Goal: Task Accomplishment & Management: Use online tool/utility

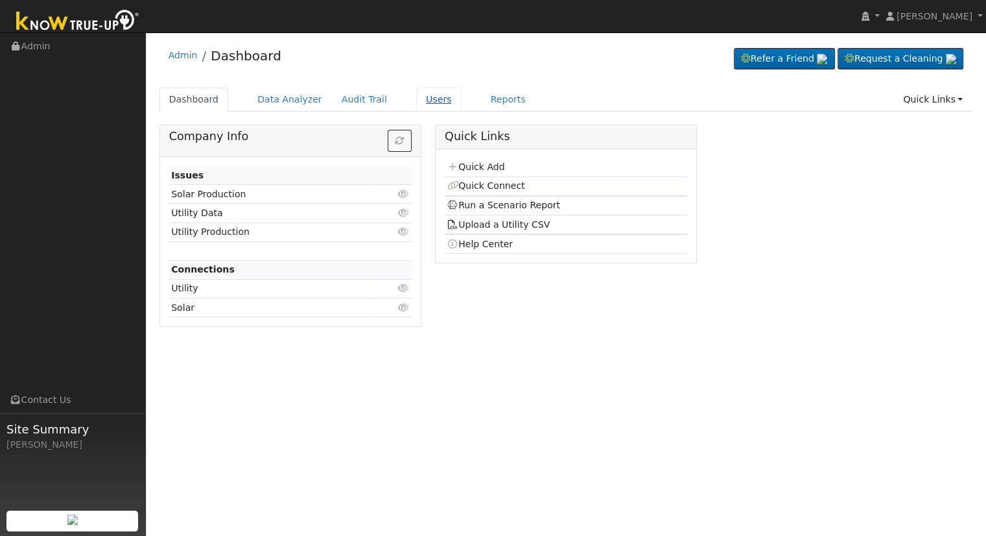
click at [416, 99] on link "Users" at bounding box center [438, 100] width 45 height 24
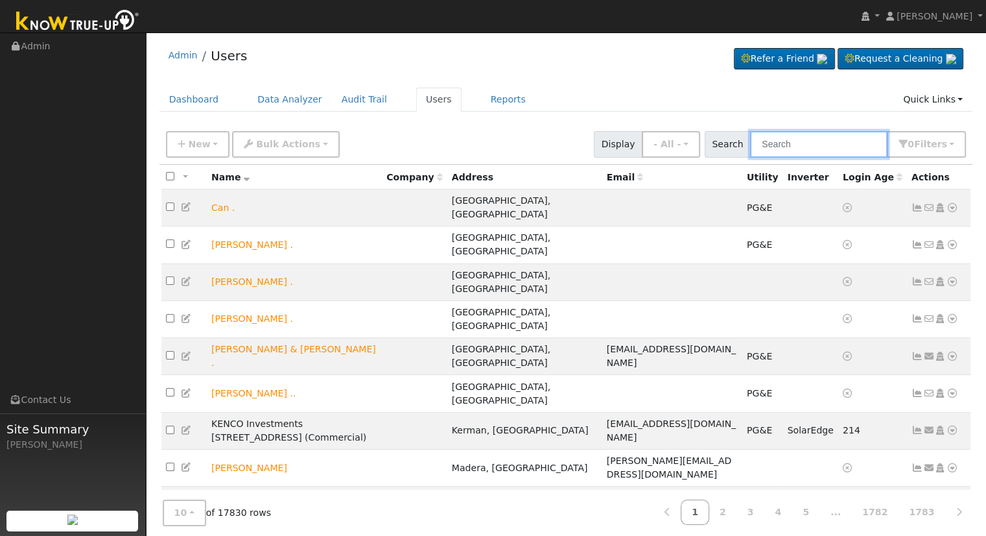
click at [832, 143] on input "text" at bounding box center [818, 144] width 137 height 27
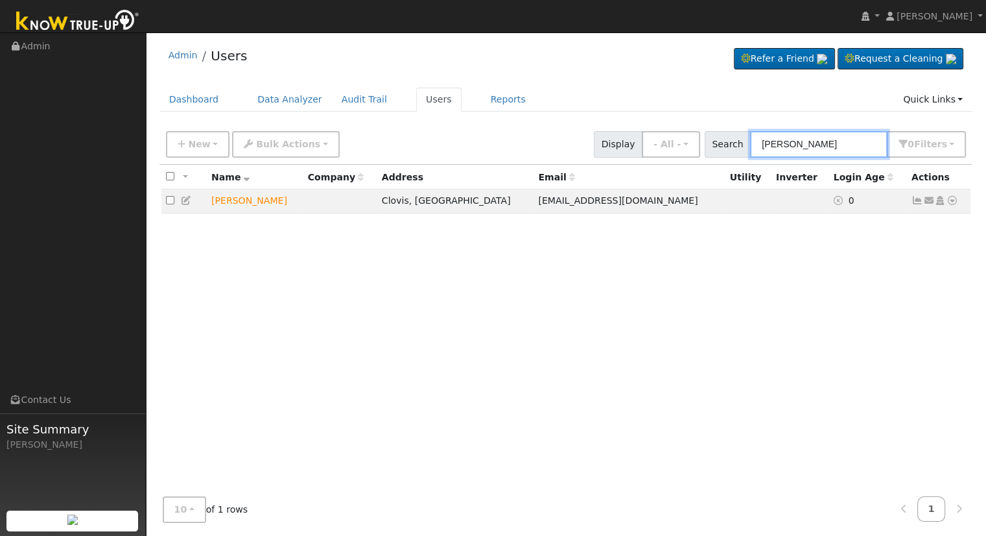
type input "[PERSON_NAME]"
click at [184, 202] on icon at bounding box center [187, 200] width 12 height 9
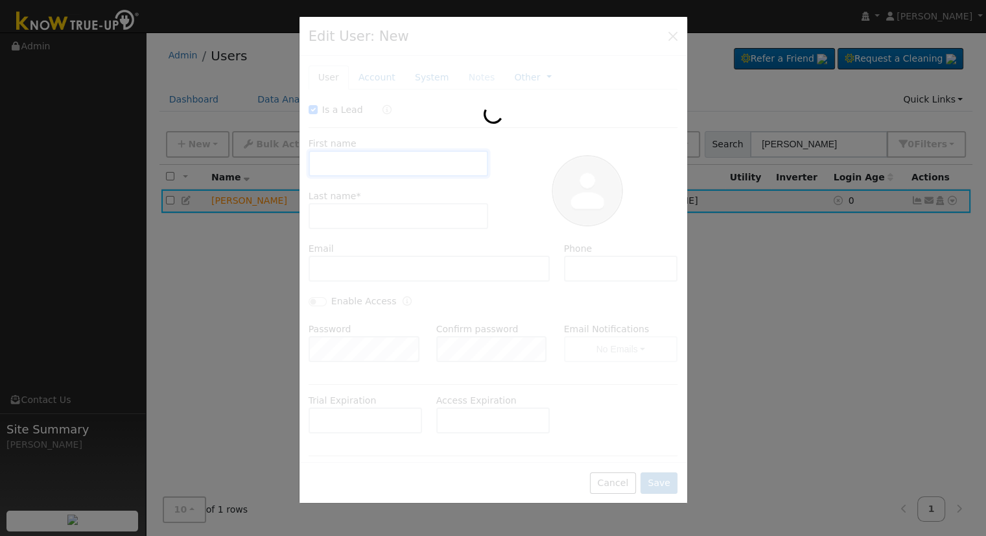
checkbox input "true"
type input "David"
type input "Farro"
type input "[EMAIL_ADDRESS][DOMAIN_NAME]"
type input "5595936277"
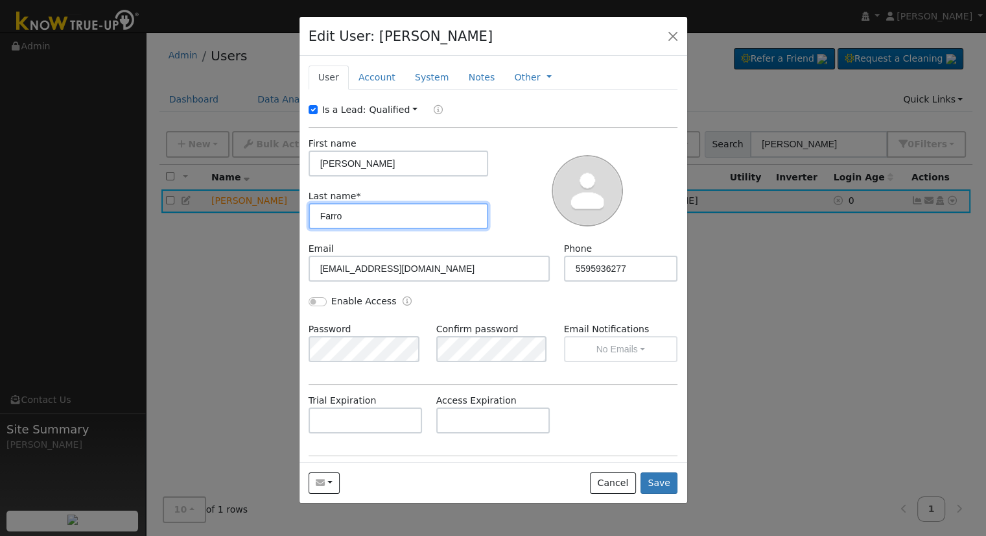
click at [323, 215] on input "Farro" at bounding box center [399, 216] width 180 height 26
type input "Sarro"
click at [666, 481] on button "Save" at bounding box center [660, 483] width 38 height 22
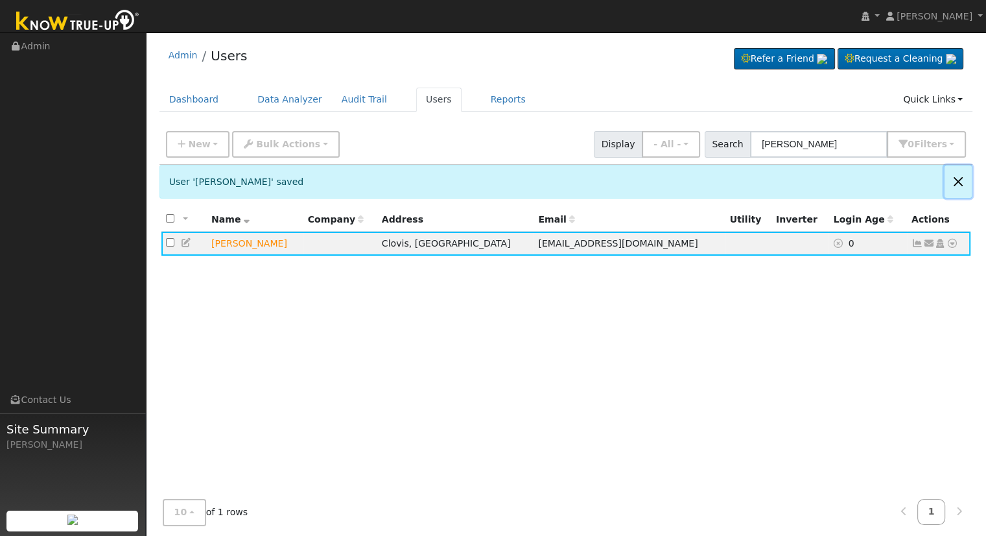
click at [954, 178] on button "Close" at bounding box center [958, 181] width 27 height 32
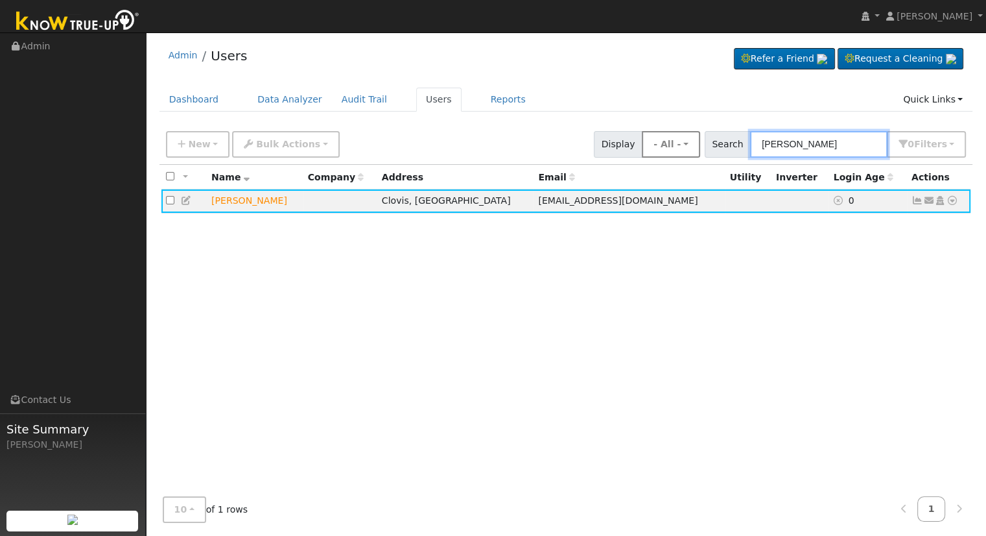
drag, startPoint x: 825, startPoint y: 144, endPoint x: 689, endPoint y: 139, distance: 136.9
click at [689, 139] on div "New Add User Quick Add Quick Connect Quick Convert Lead Bulk Actions Send Email…" at bounding box center [565, 141] width 805 height 31
click at [954, 202] on icon at bounding box center [953, 200] width 12 height 9
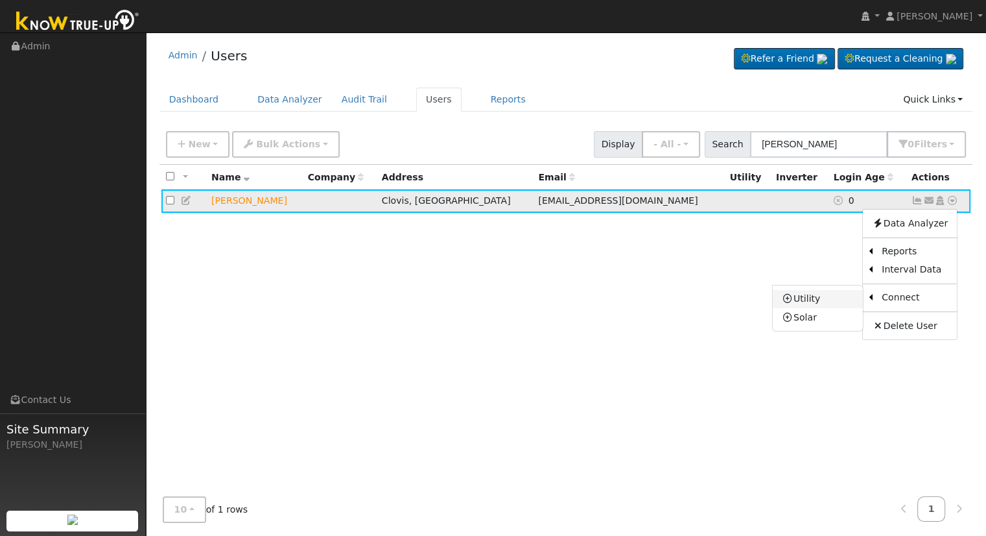
click at [827, 303] on link "Utility" at bounding box center [818, 299] width 90 height 18
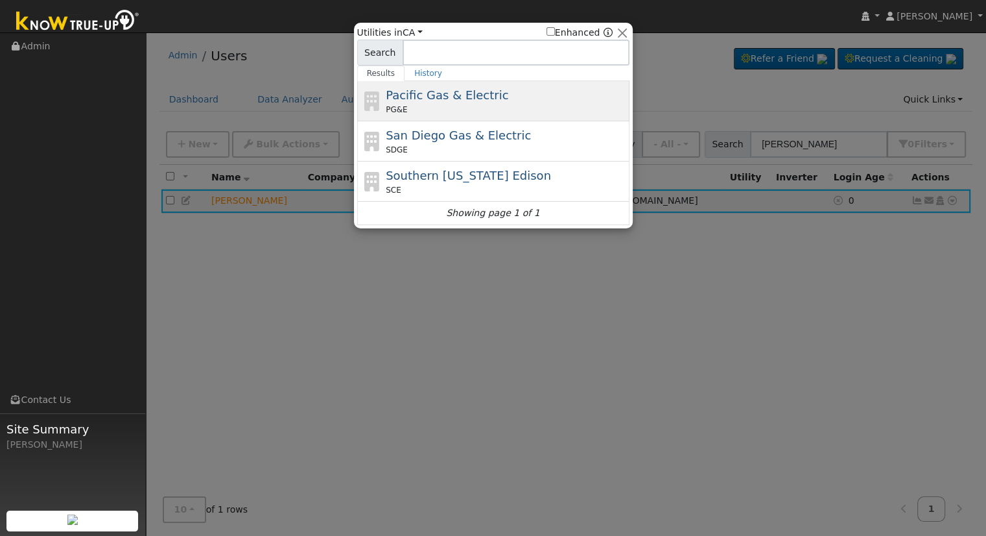
click at [429, 94] on span "Pacific Gas & Electric" at bounding box center [447, 95] width 123 height 14
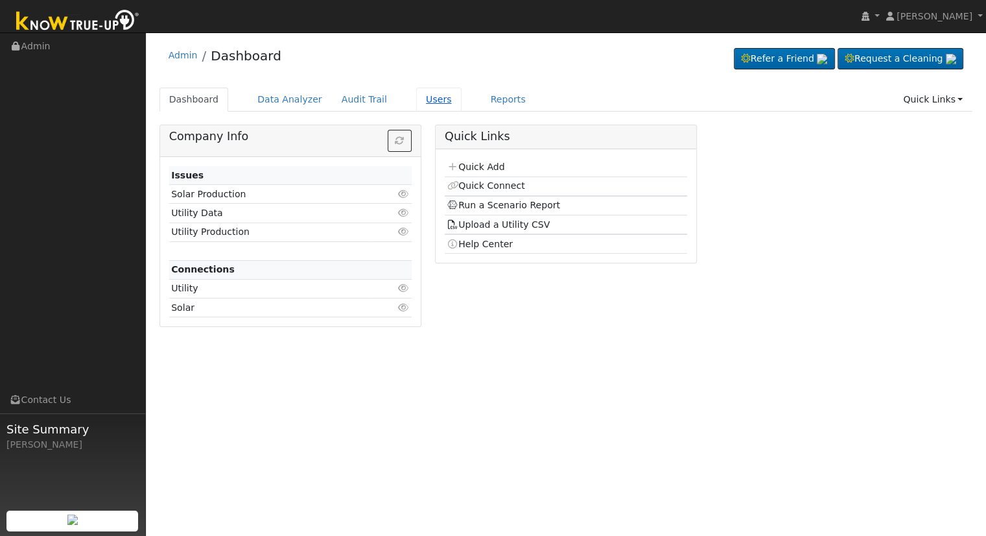
click at [421, 98] on link "Users" at bounding box center [438, 100] width 45 height 24
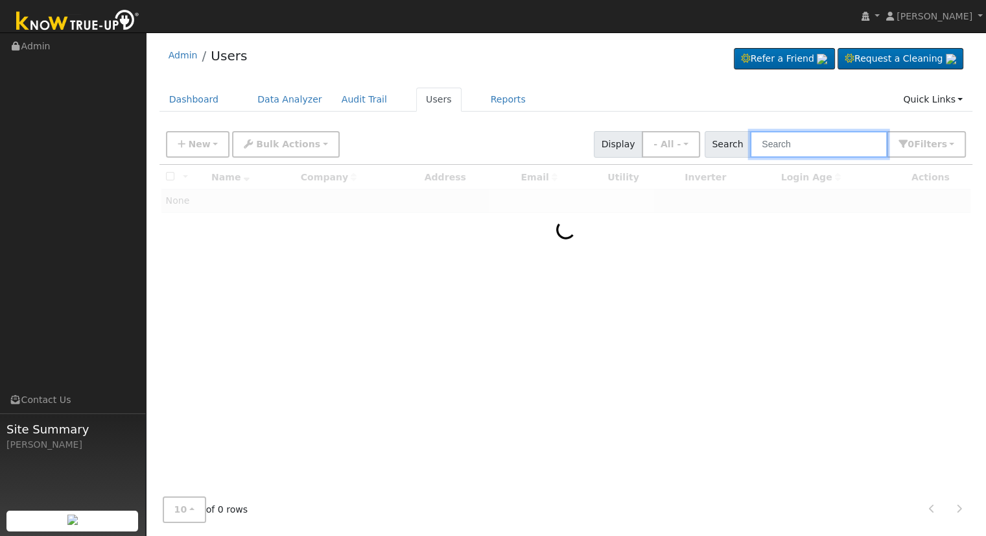
click at [803, 142] on input "text" at bounding box center [818, 144] width 137 height 27
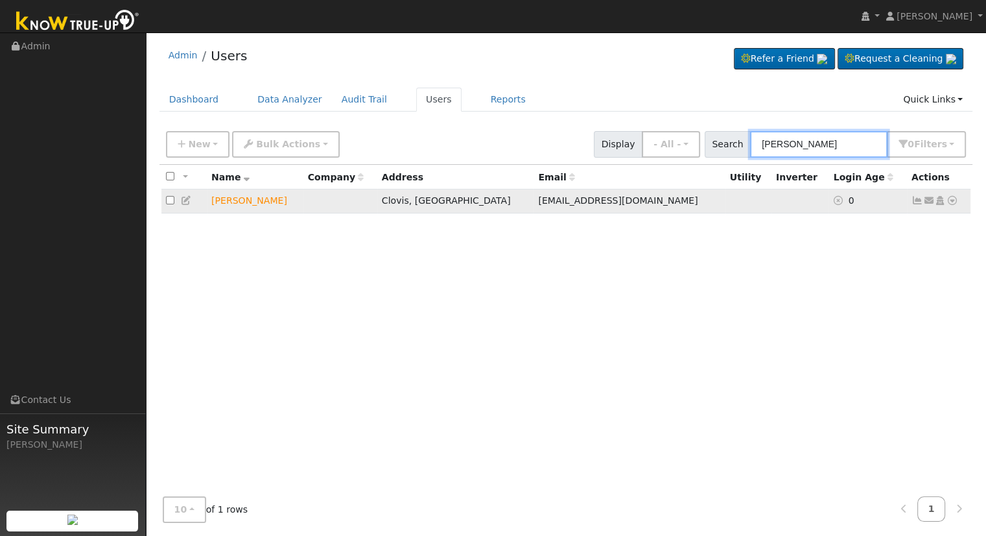
type input "[PERSON_NAME]"
click at [952, 205] on icon at bounding box center [953, 200] width 12 height 9
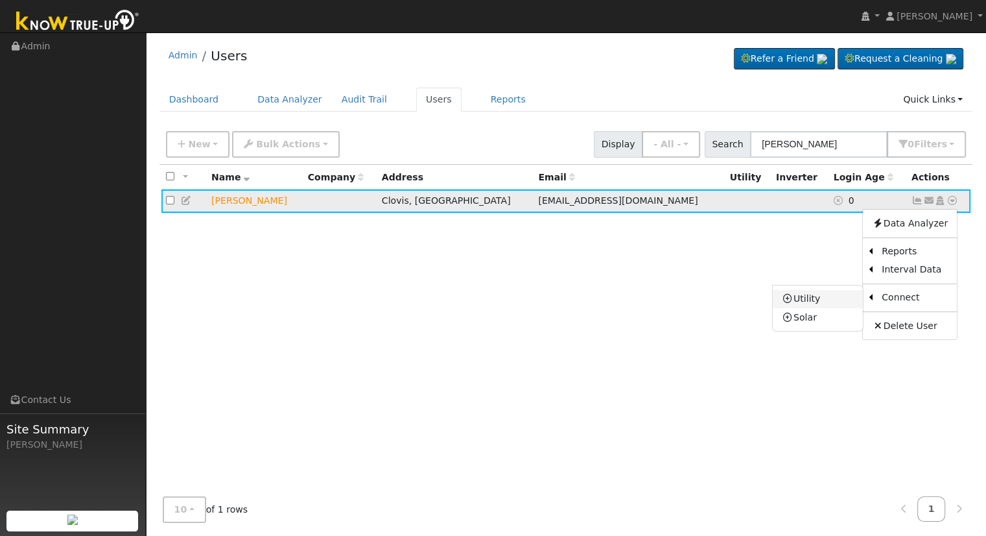
click at [829, 298] on link "Utility" at bounding box center [818, 299] width 90 height 18
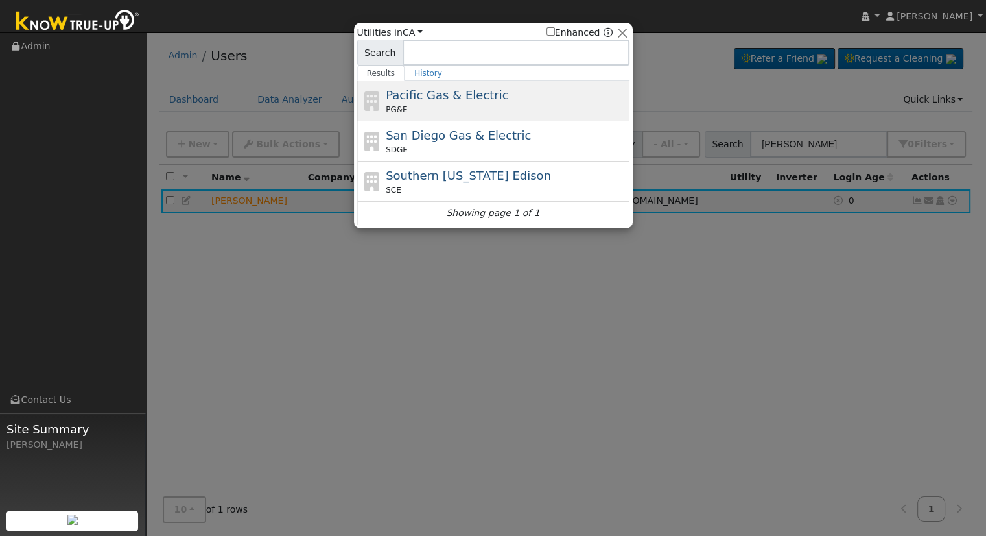
click at [454, 100] on span "Pacific Gas & Electric" at bounding box center [447, 95] width 123 height 14
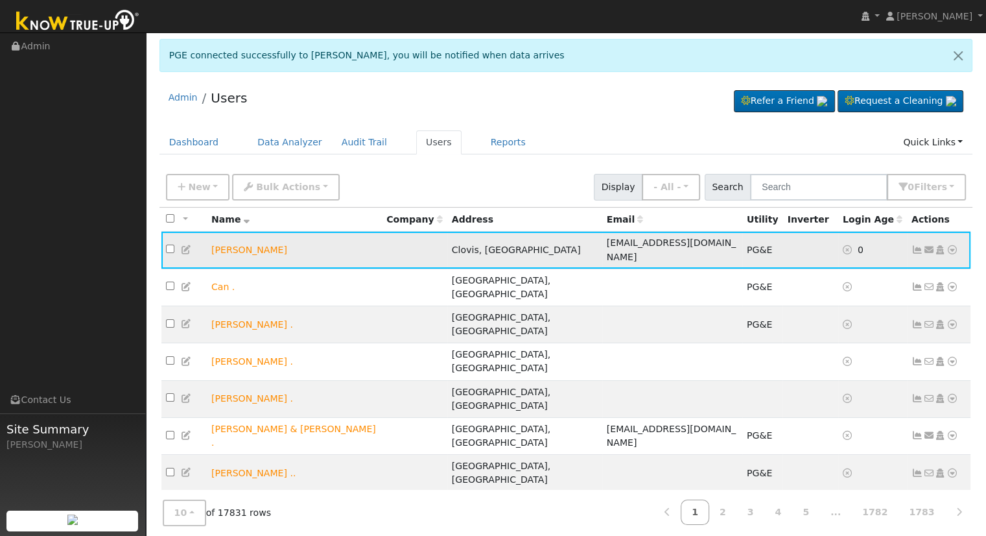
click at [953, 246] on icon at bounding box center [953, 249] width 12 height 9
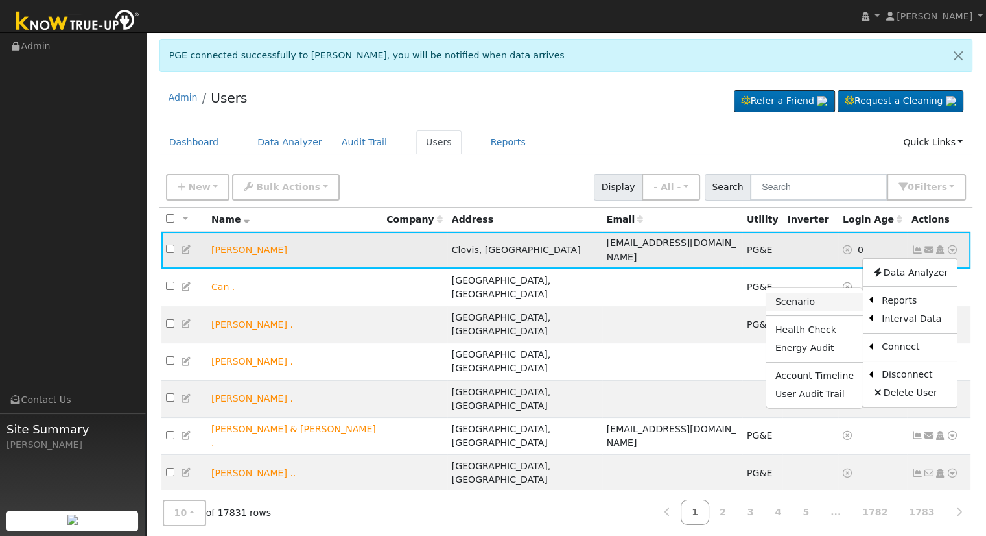
click at [814, 296] on link "Scenario" at bounding box center [814, 301] width 97 height 18
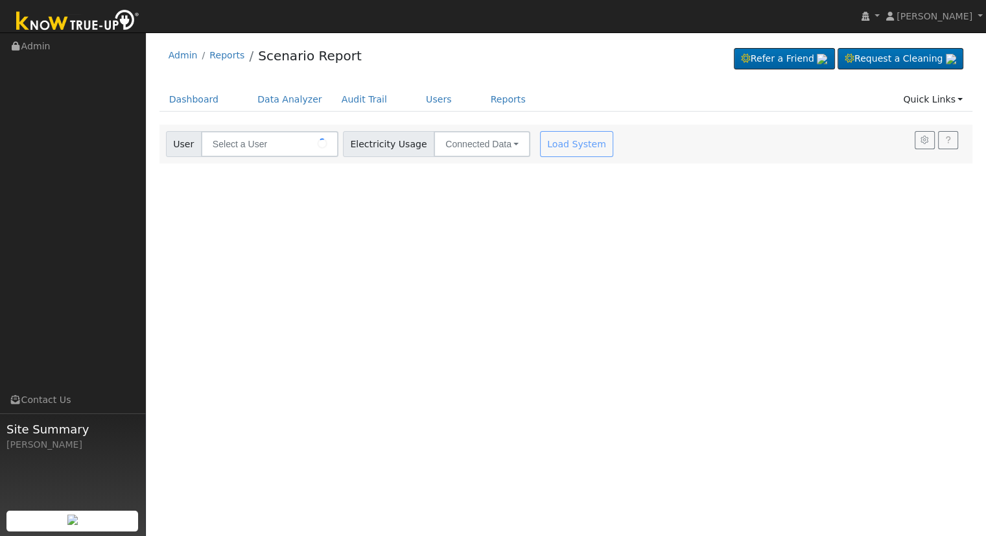
type input "[PERSON_NAME]"
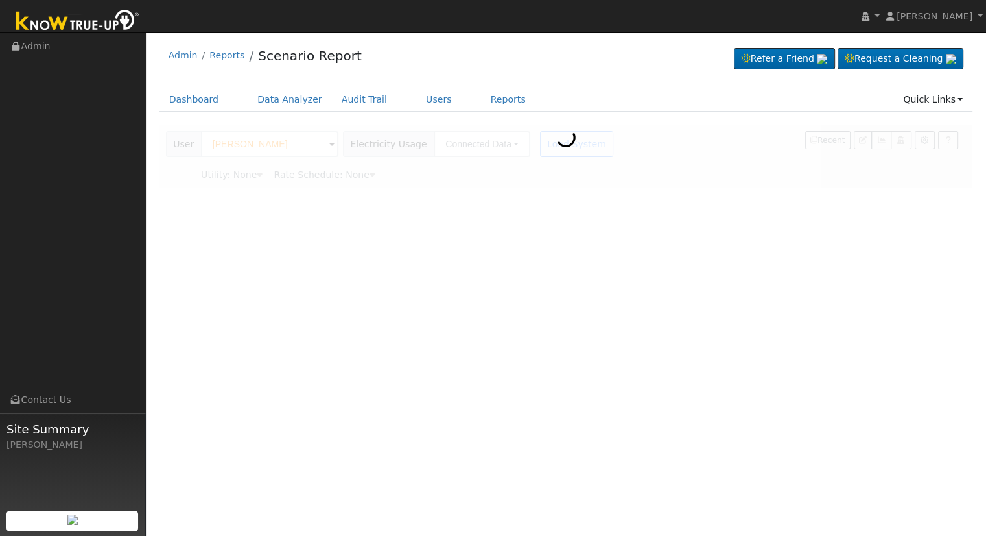
type input "Pacific Gas & Electric"
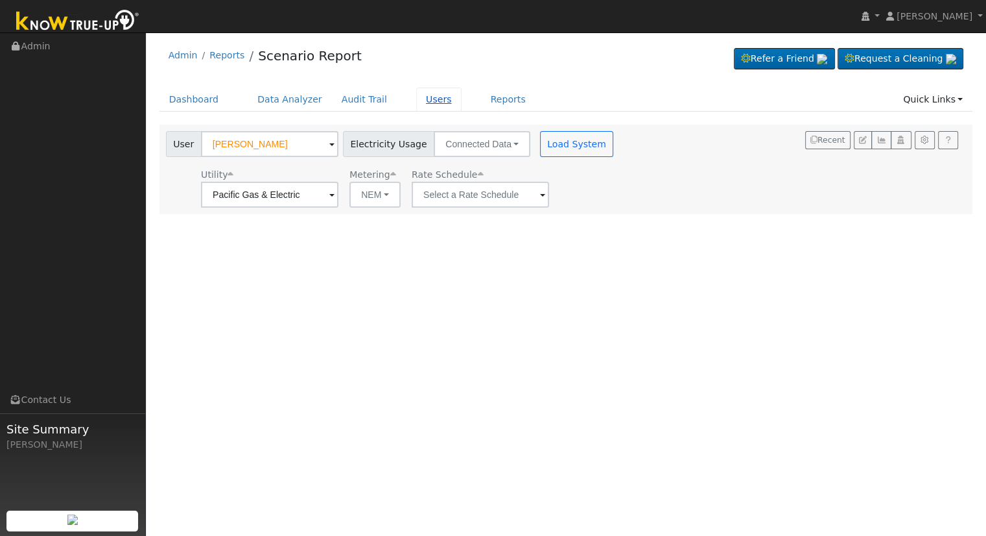
click at [416, 95] on link "Users" at bounding box center [438, 100] width 45 height 24
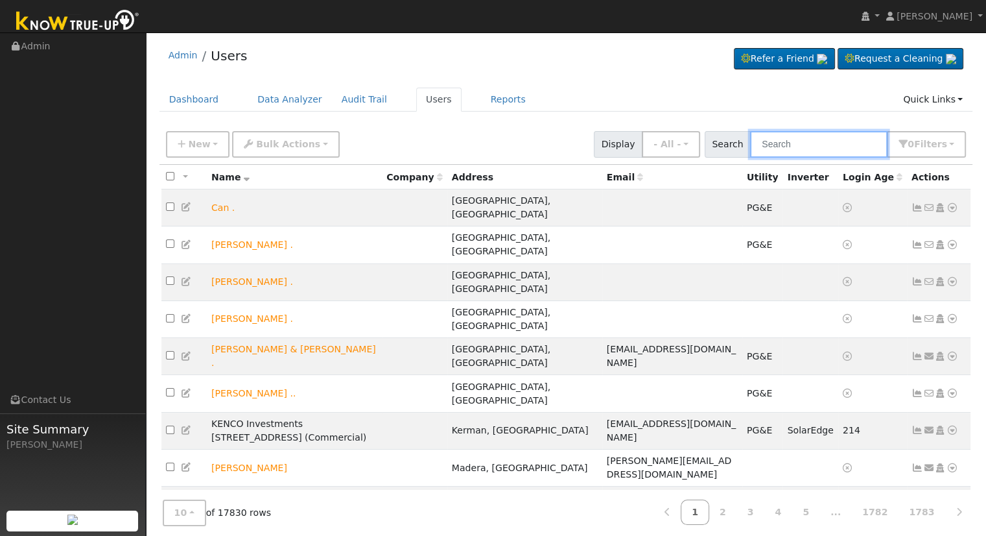
click at [802, 141] on input "text" at bounding box center [818, 144] width 137 height 27
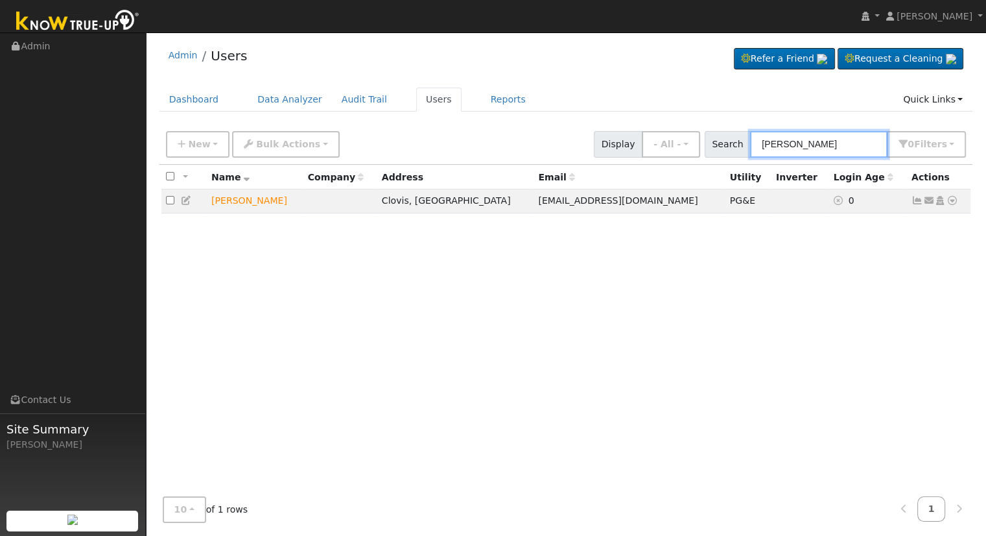
type input "sarro"
click at [953, 199] on icon at bounding box center [953, 200] width 12 height 9
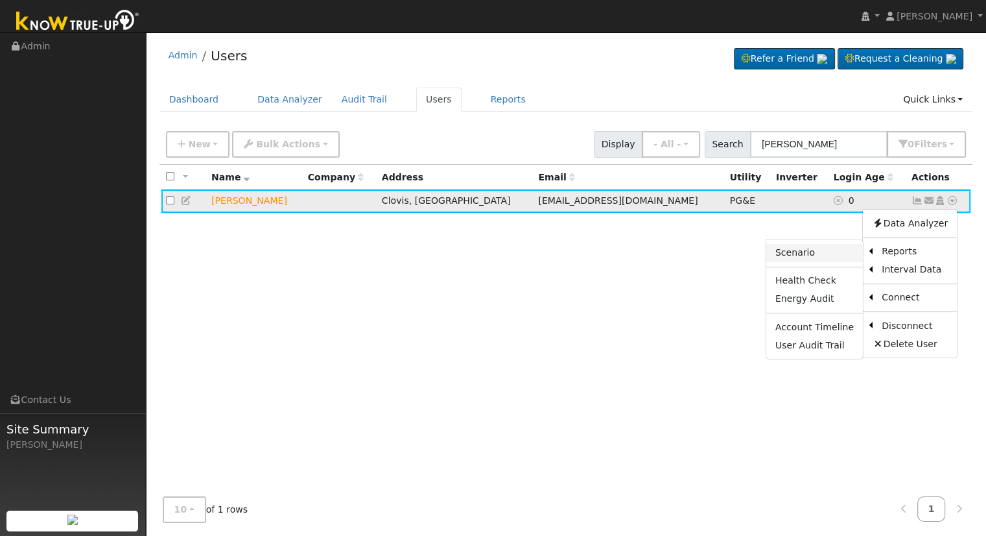
click at [829, 247] on link "Scenario" at bounding box center [814, 253] width 97 height 18
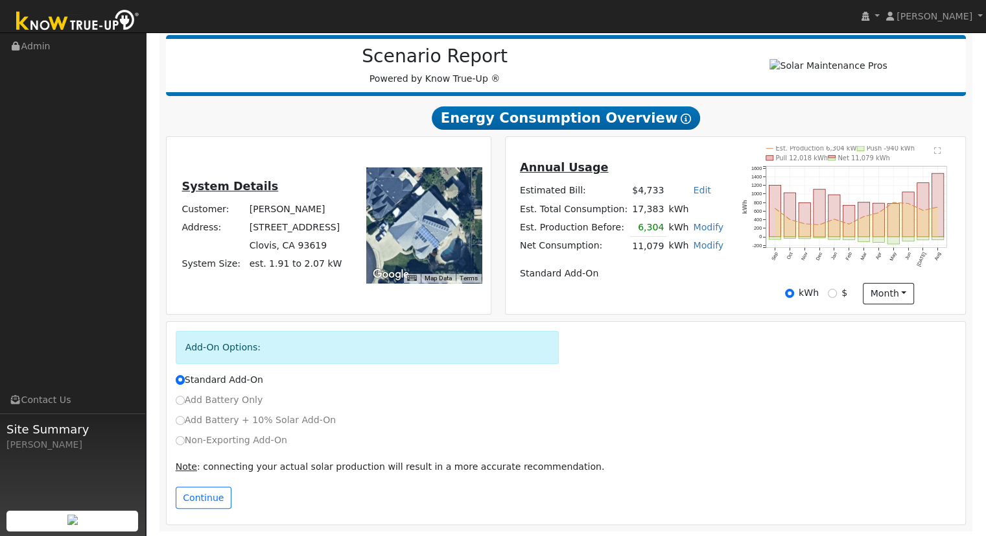
scroll to position [165, 0]
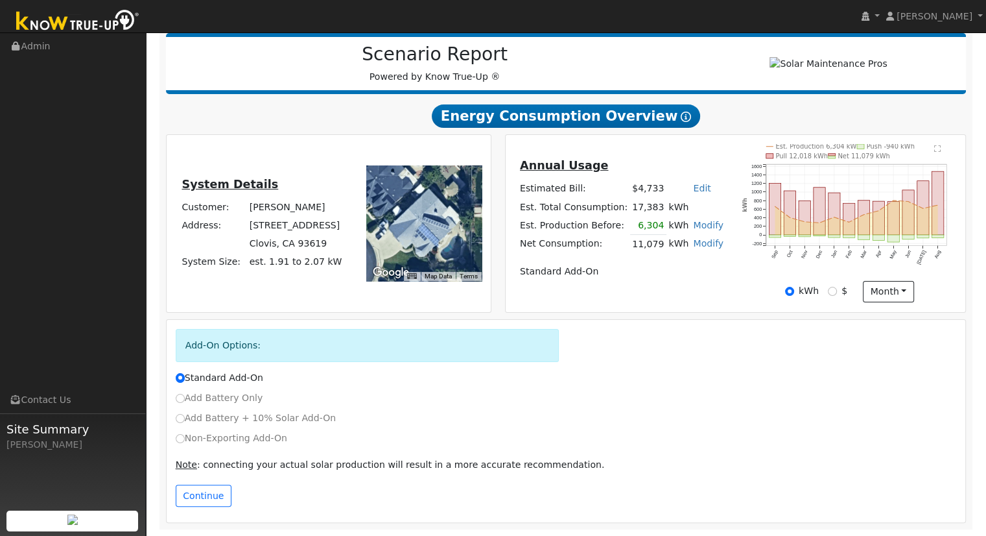
click at [700, 226] on link "Modify" at bounding box center [708, 225] width 30 height 10
type input "6304"
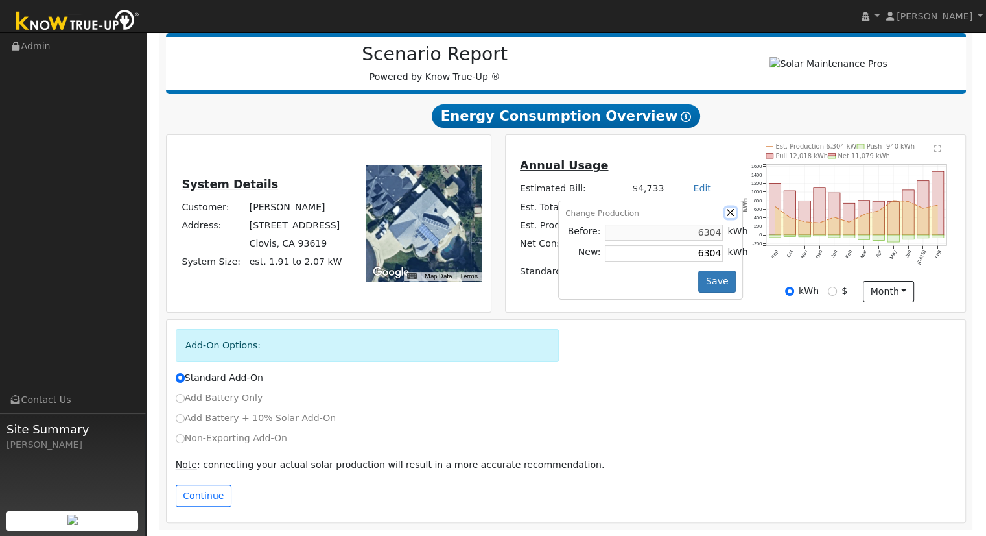
click at [725, 209] on button "button" at bounding box center [730, 212] width 11 height 11
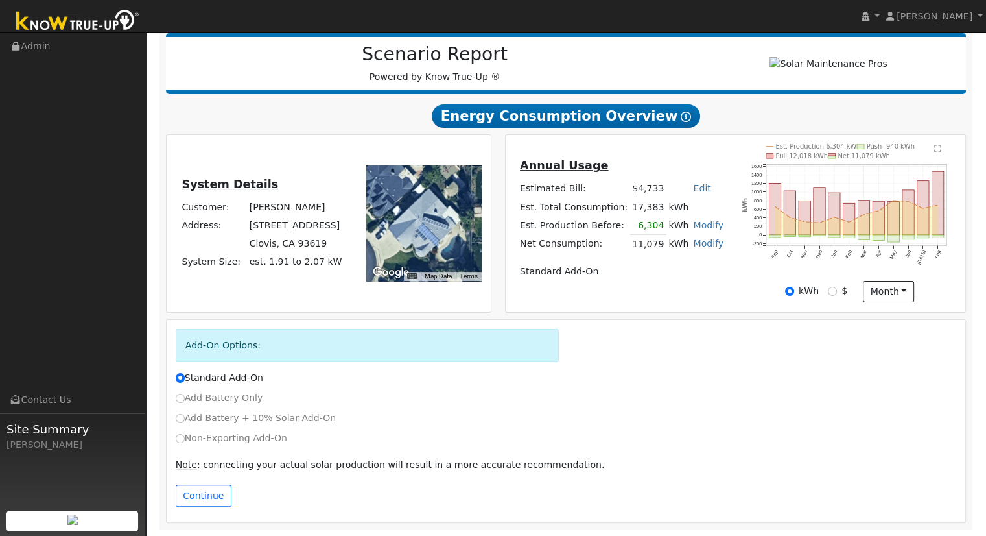
click at [700, 244] on link "Modify" at bounding box center [708, 243] width 30 height 10
click at [659, 298] on link "Remove Existing Solar System" at bounding box center [633, 292] width 158 height 18
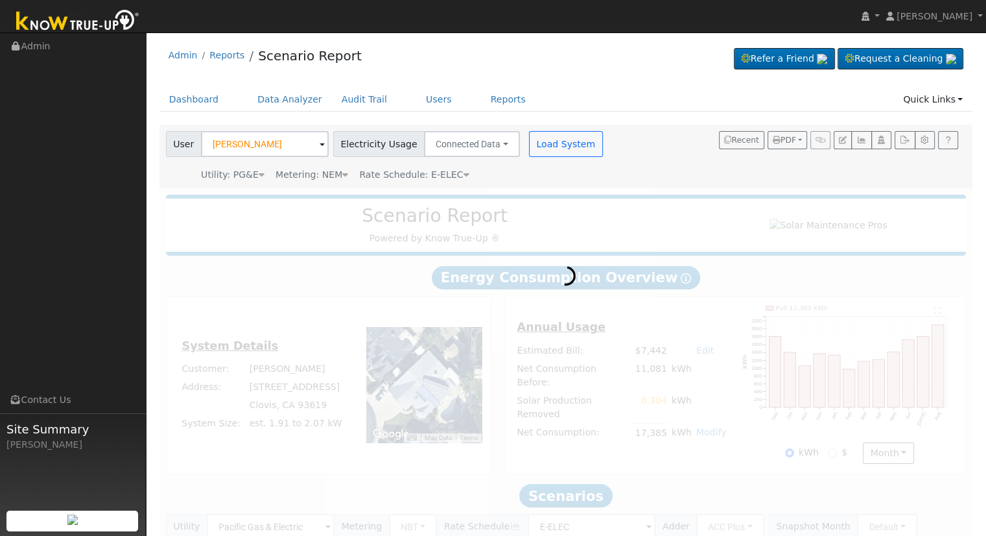
scroll to position [101, 0]
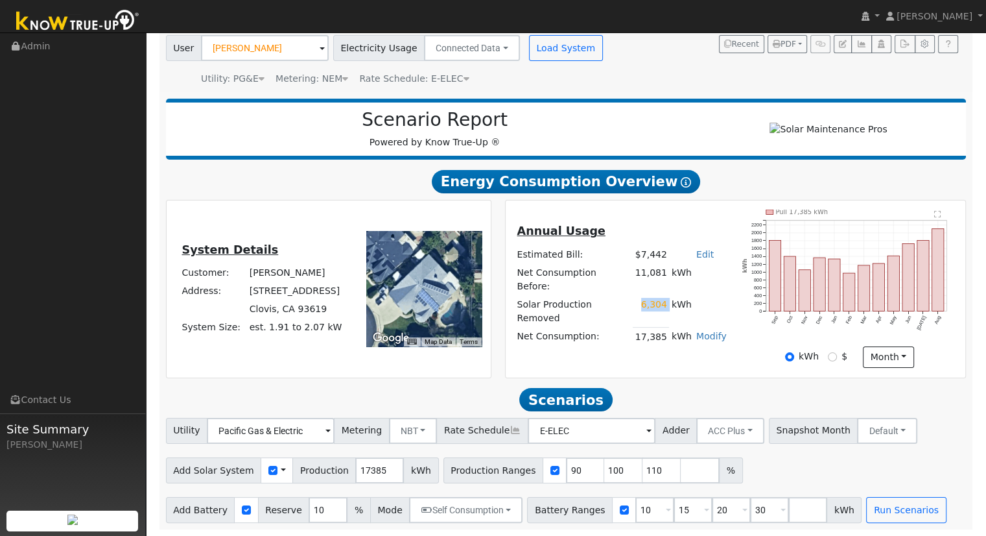
drag, startPoint x: 641, startPoint y: 304, endPoint x: 665, endPoint y: 307, distance: 24.8
click at [665, 307] on tr "Solar Production Removed 6,304 kWh" at bounding box center [622, 312] width 214 height 32
click at [594, 301] on td "Solar Production Removed" at bounding box center [574, 312] width 118 height 32
click at [593, 289] on td "Net Consumption Before:" at bounding box center [574, 279] width 118 height 32
click at [644, 307] on td "6,304" at bounding box center [651, 312] width 36 height 32
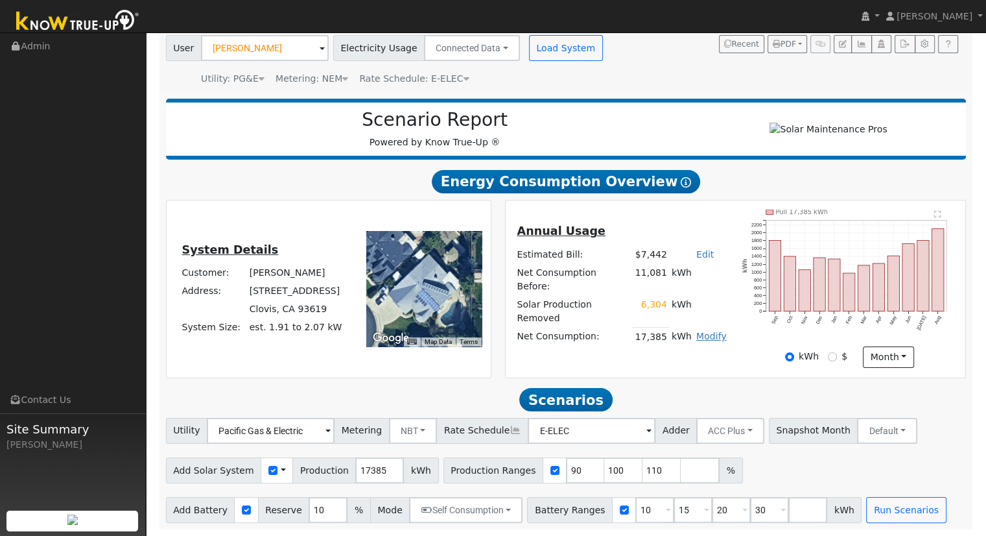
click at [705, 331] on link "Modify" at bounding box center [711, 336] width 30 height 10
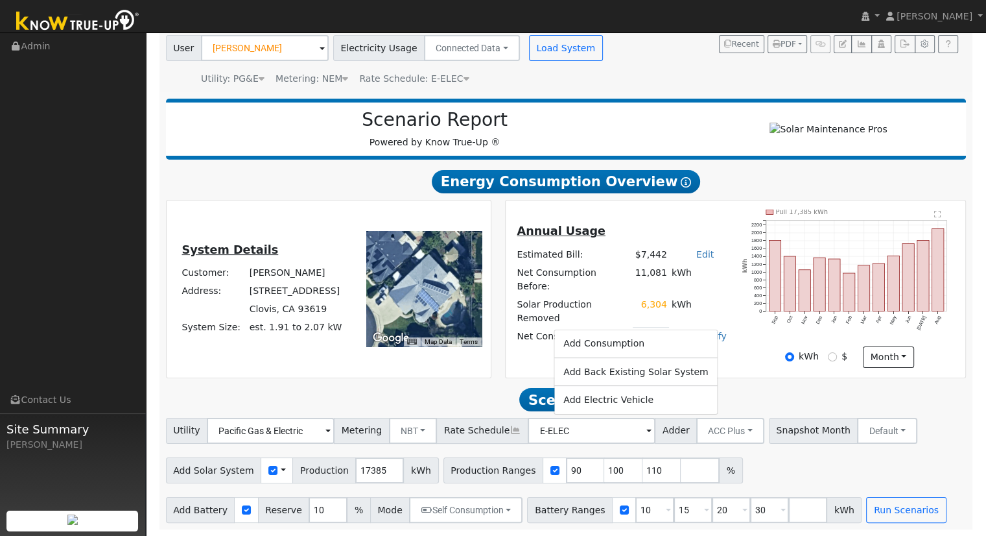
click at [568, 353] on div "Annual Usage Estimated Bill: $7,442 Edit Estimated Bill $ Annual Net Consumptio…" at bounding box center [736, 288] width 456 height 158
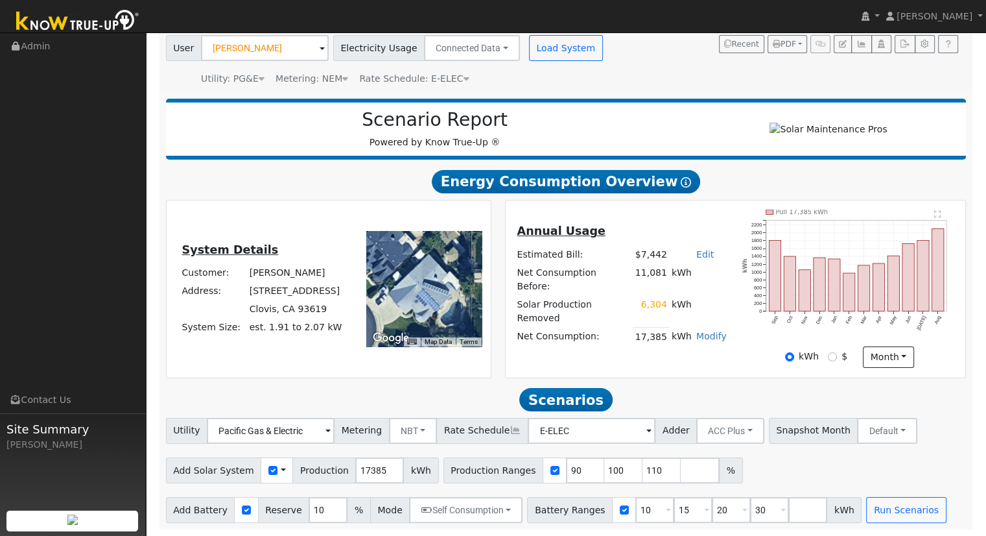
click at [600, 309] on td "Solar Production Removed" at bounding box center [574, 312] width 118 height 32
drag, startPoint x: 636, startPoint y: 321, endPoint x: 672, endPoint y: 327, distance: 36.8
click at [672, 327] on tr "Net Consumption: 17,385 kWh Modify Add Consumption Add Back Existing Solar Syst…" at bounding box center [622, 336] width 214 height 19
click at [654, 335] on div "Annual Usage Estimated Bill: $7,442 Edit Estimated Bill $ Annual Net Consumptio…" at bounding box center [622, 288] width 228 height 133
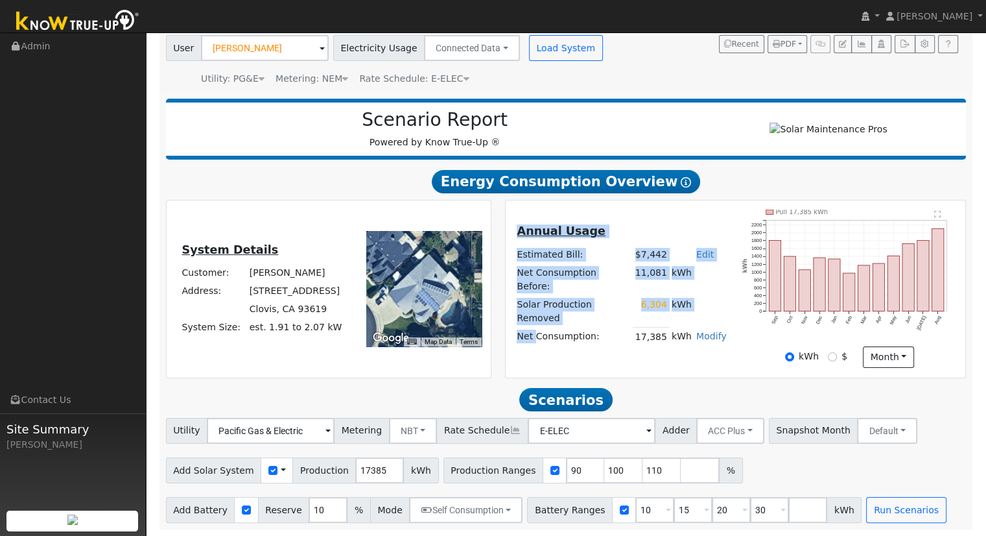
drag, startPoint x: 548, startPoint y: 355, endPoint x: 543, endPoint y: 327, distance: 27.7
click at [543, 327] on div "Annual Usage Estimated Bill: $7,442 Edit Estimated Bill $ Annual Net Consumptio…" at bounding box center [736, 288] width 456 height 158
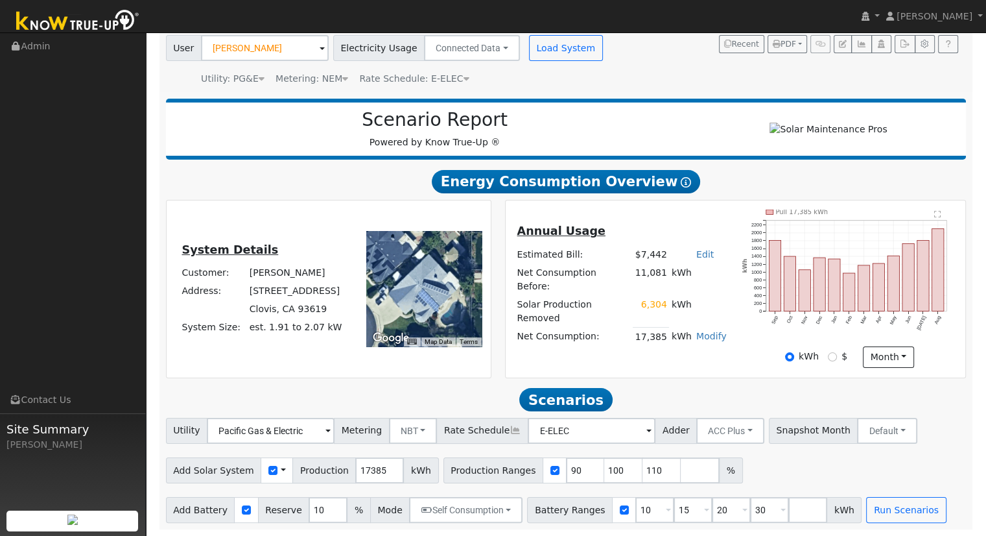
click at [497, 359] on div "System Details Customer: [PERSON_NAME] Address: [STREET_ADDRESS] System Size: e…" at bounding box center [328, 289] width 339 height 178
click at [642, 465] on input "110" at bounding box center [661, 470] width 39 height 26
type input "1"
click at [711, 331] on link "Modify" at bounding box center [711, 336] width 30 height 10
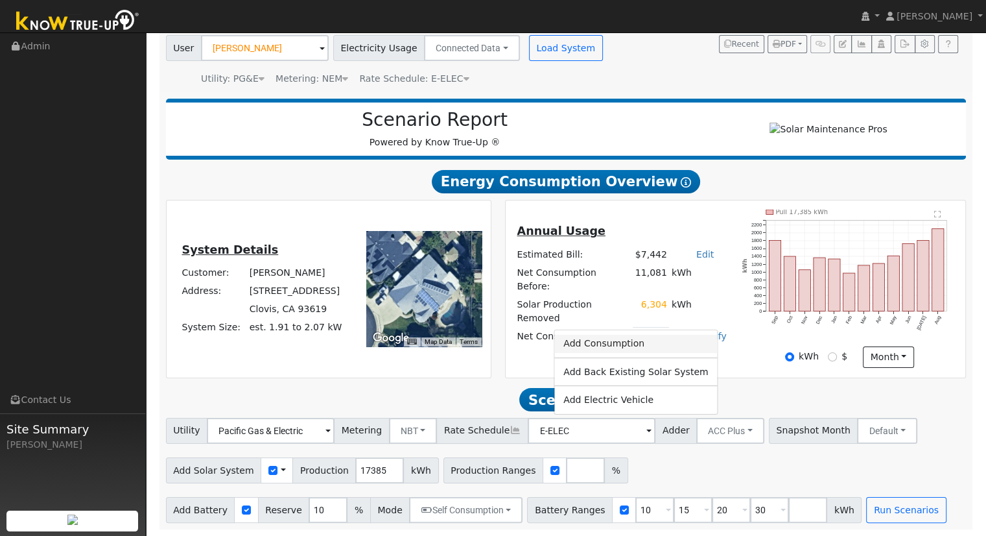
click at [639, 345] on link "Add Consumption" at bounding box center [635, 344] width 163 height 18
type input "17385"
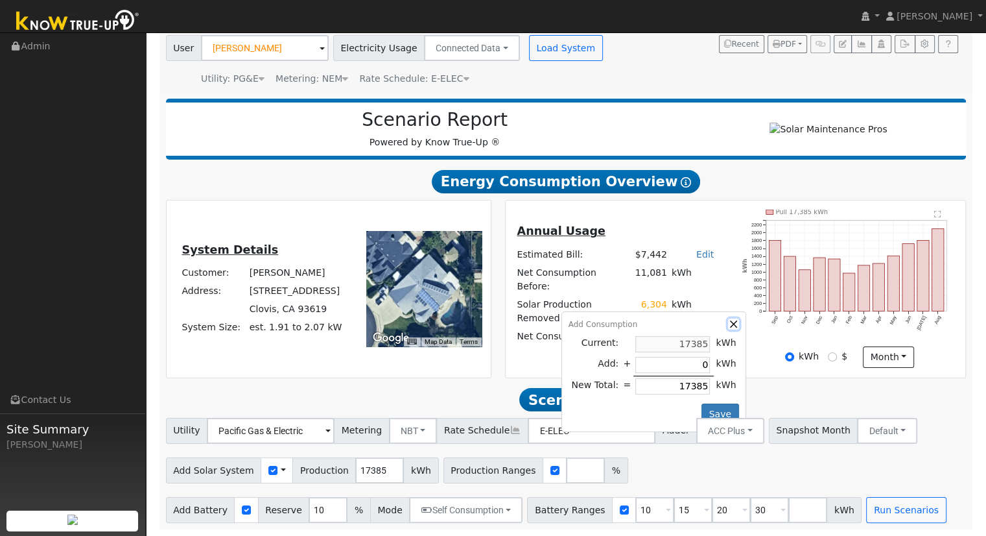
click at [728, 318] on button "button" at bounding box center [733, 323] width 11 height 11
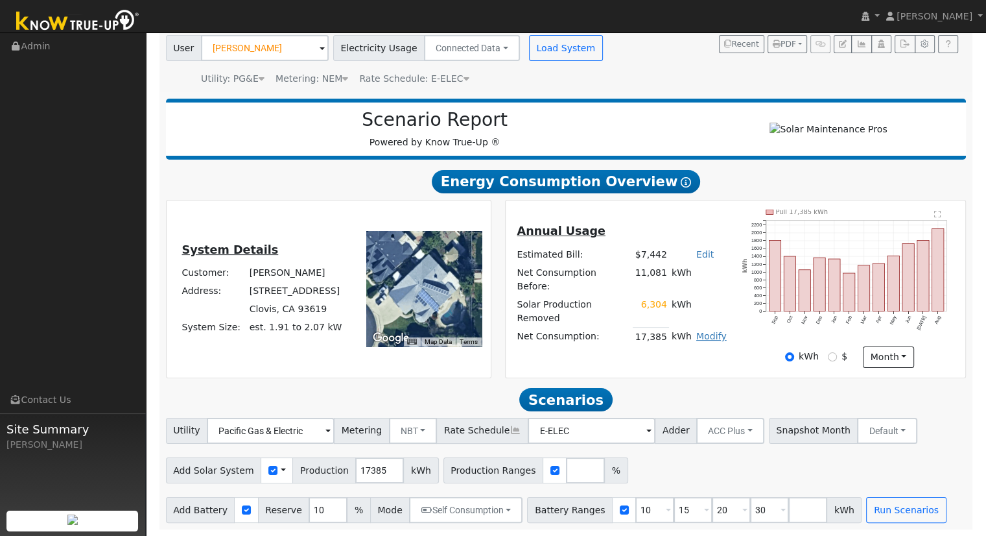
click at [708, 331] on link "Modify" at bounding box center [711, 336] width 30 height 10
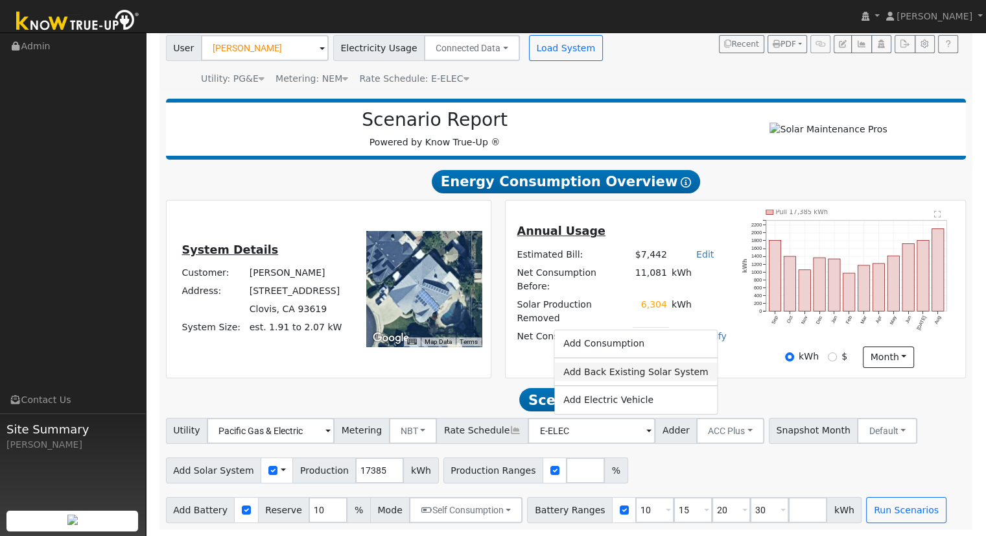
click at [653, 370] on link "Add Back Existing Solar System" at bounding box center [635, 371] width 163 height 18
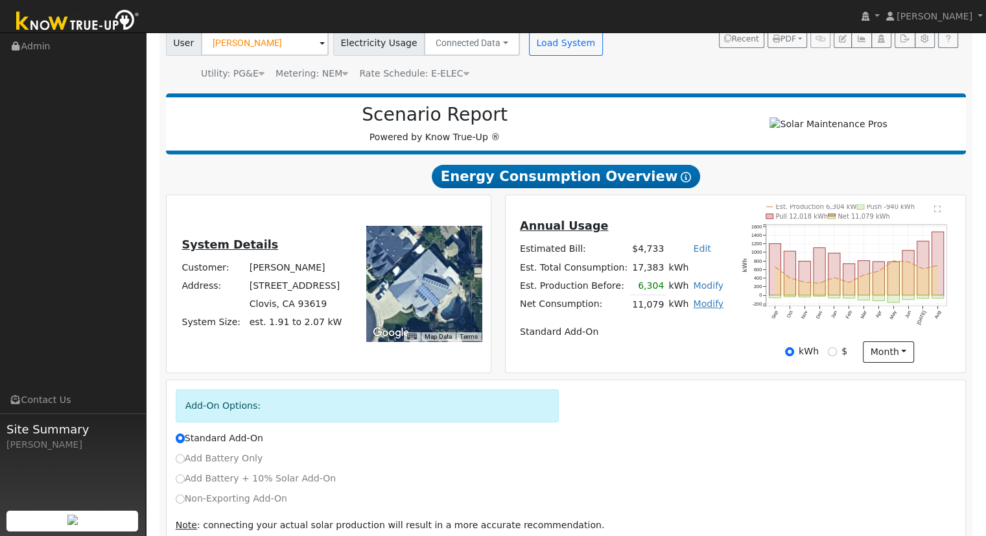
click at [700, 309] on link "Modify" at bounding box center [708, 303] width 30 height 10
click at [700, 287] on link "Modify" at bounding box center [708, 285] width 30 height 10
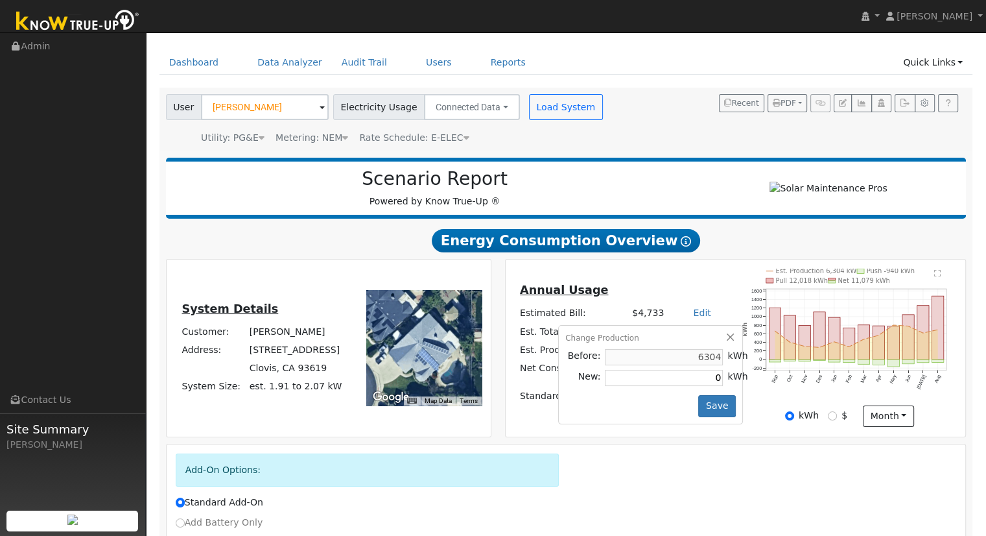
scroll to position [36, 0]
click at [708, 406] on button "Save" at bounding box center [717, 406] width 38 height 22
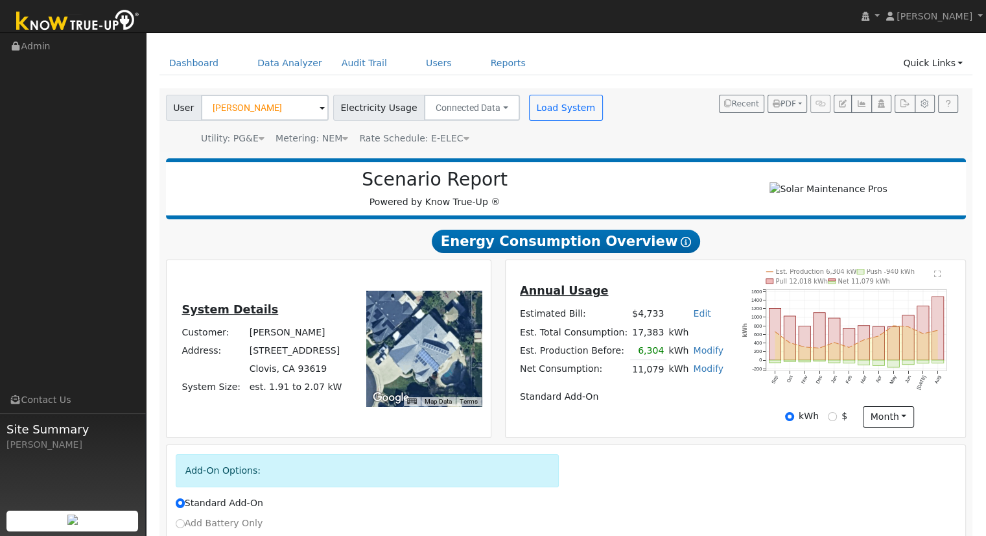
click at [693, 355] on link "Modify" at bounding box center [708, 350] width 30 height 10
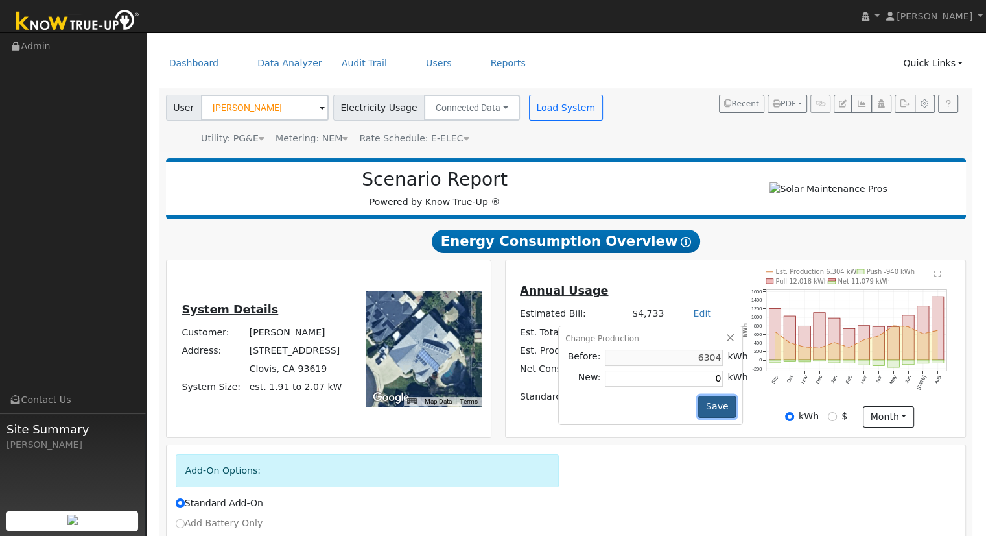
click at [713, 401] on button "Save" at bounding box center [717, 406] width 38 height 22
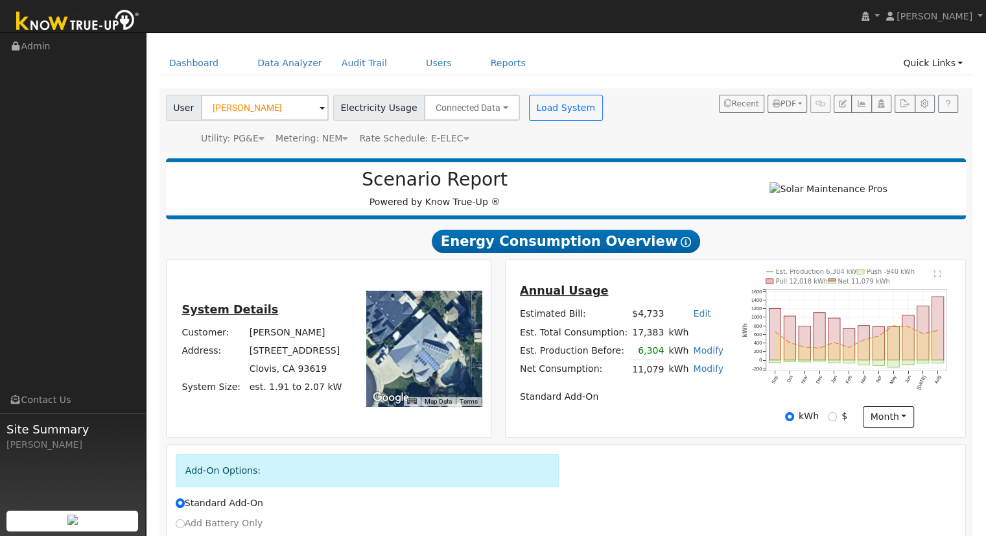
click at [693, 353] on link "Modify" at bounding box center [708, 350] width 30 height 10
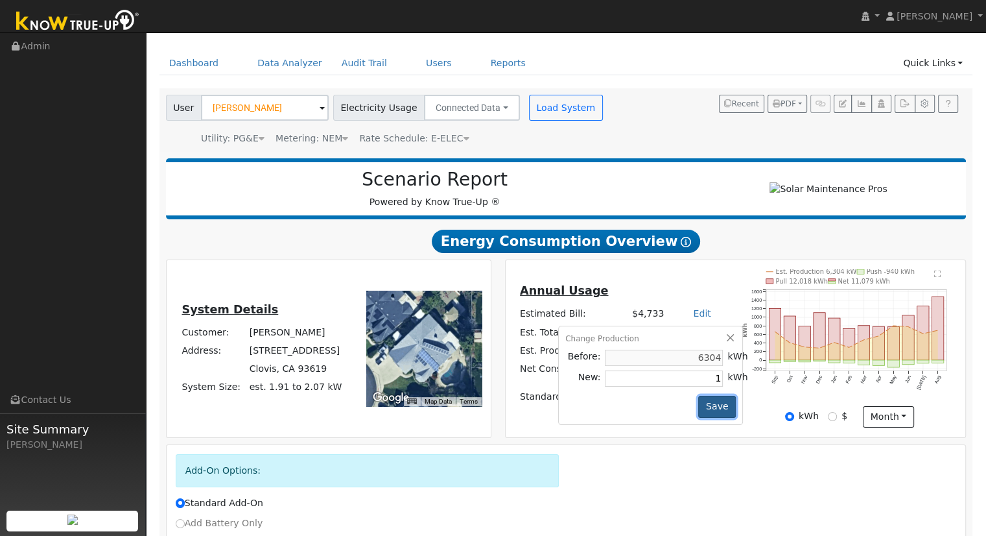
click at [711, 408] on button "Save" at bounding box center [717, 406] width 38 height 22
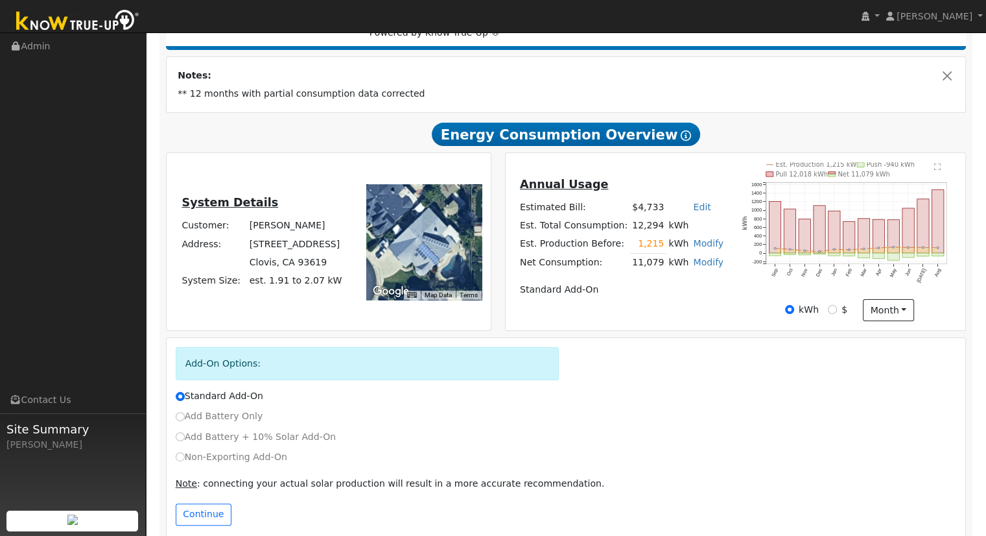
scroll to position [228, 0]
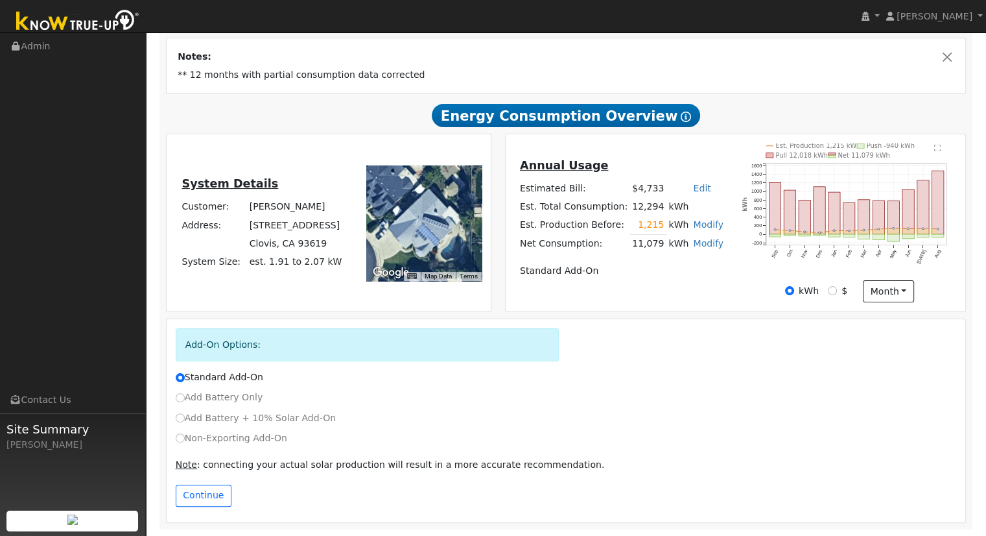
click at [697, 224] on link "Modify" at bounding box center [708, 224] width 30 height 10
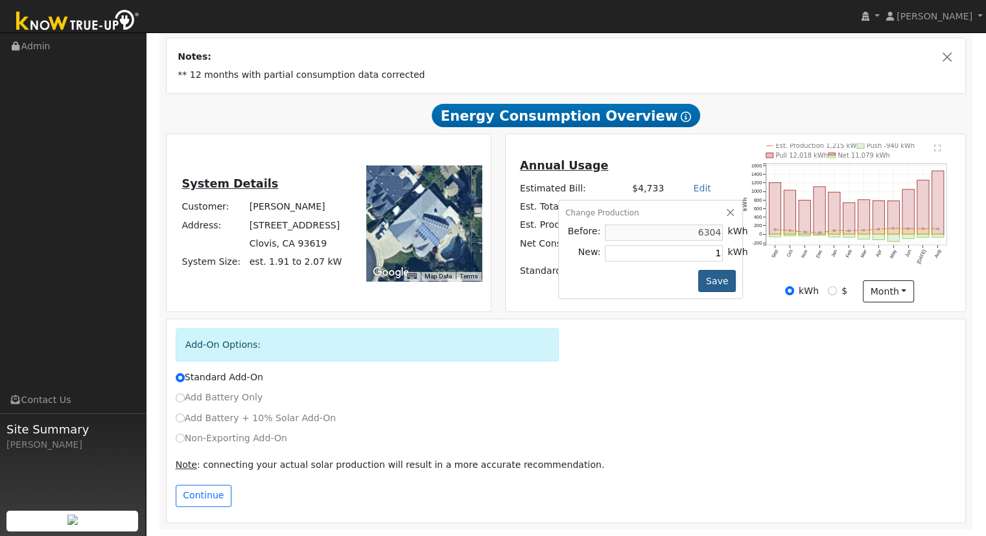
type input "1"
click at [716, 287] on button "Save" at bounding box center [717, 281] width 38 height 22
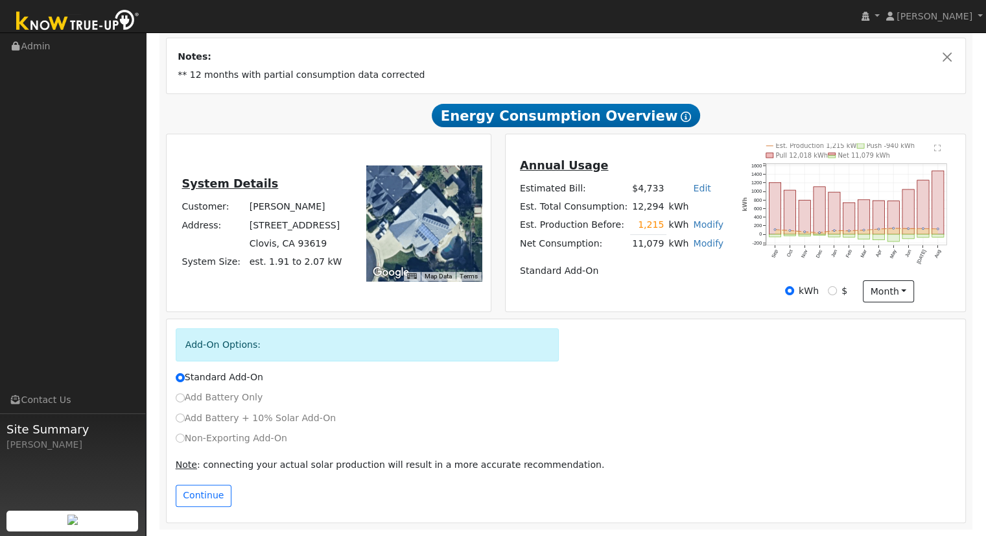
click at [654, 228] on td "1,215" at bounding box center [648, 225] width 36 height 19
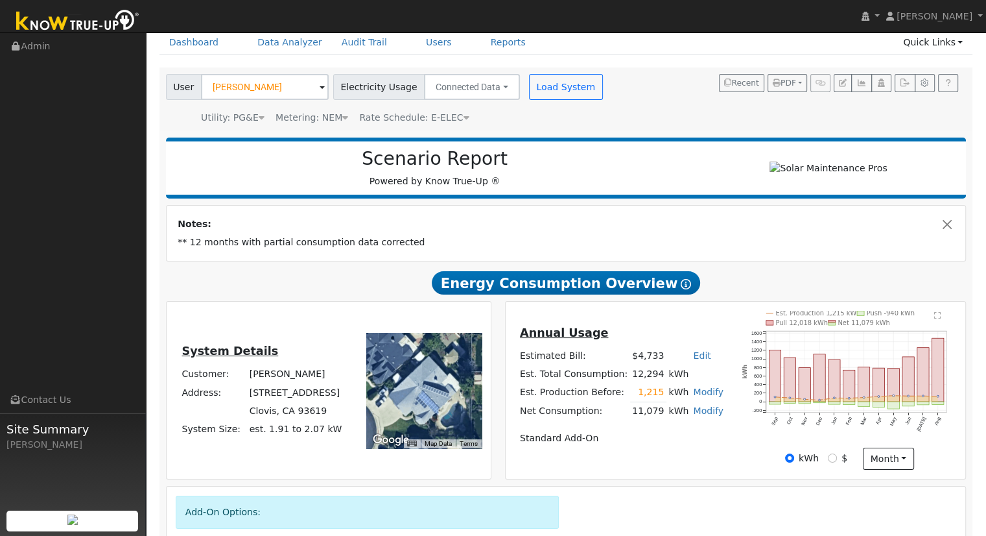
scroll to position [0, 0]
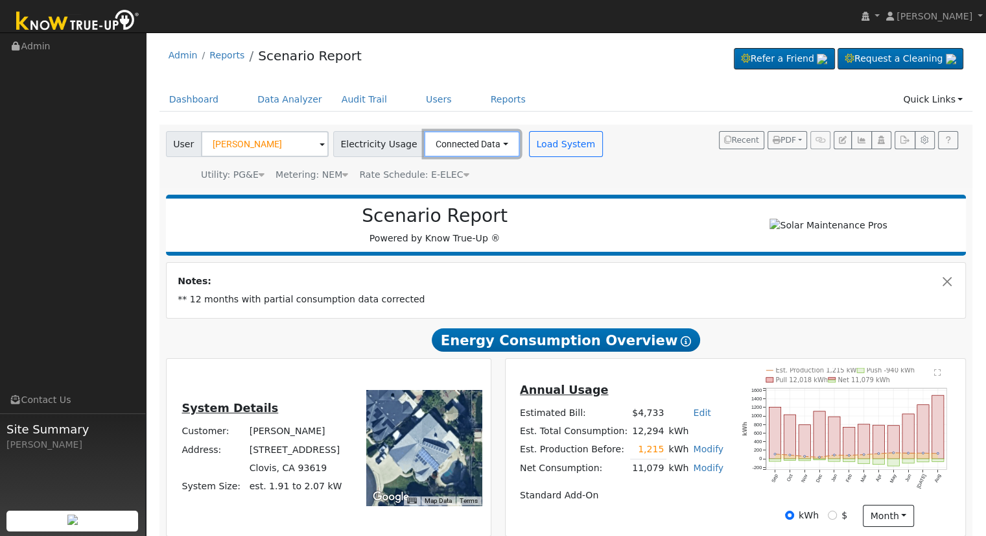
click at [459, 140] on button "Connected Data" at bounding box center [472, 144] width 96 height 26
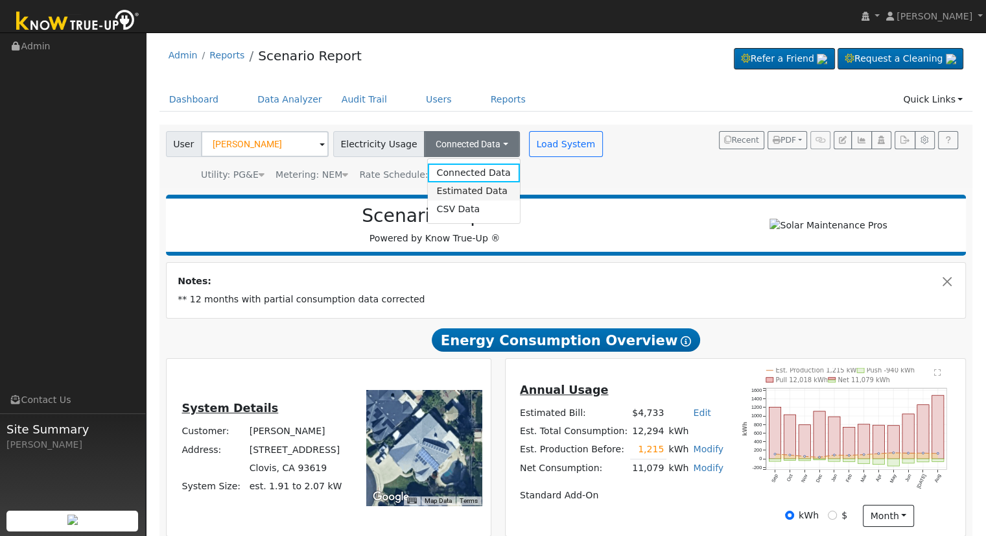
click at [464, 191] on link "Estimated Data" at bounding box center [473, 191] width 92 height 18
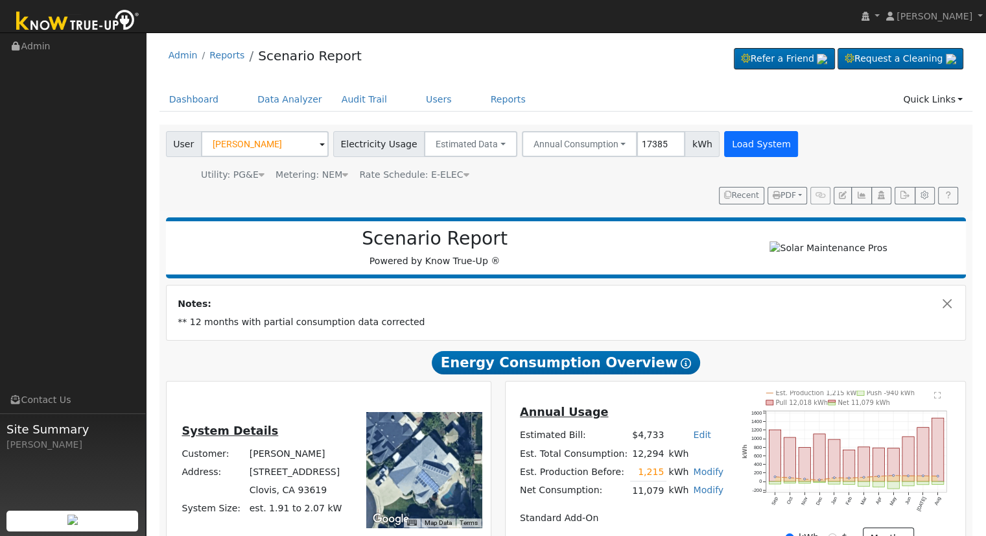
type input "17385"
click at [738, 145] on button "Load System" at bounding box center [761, 144] width 74 height 26
radio input "false"
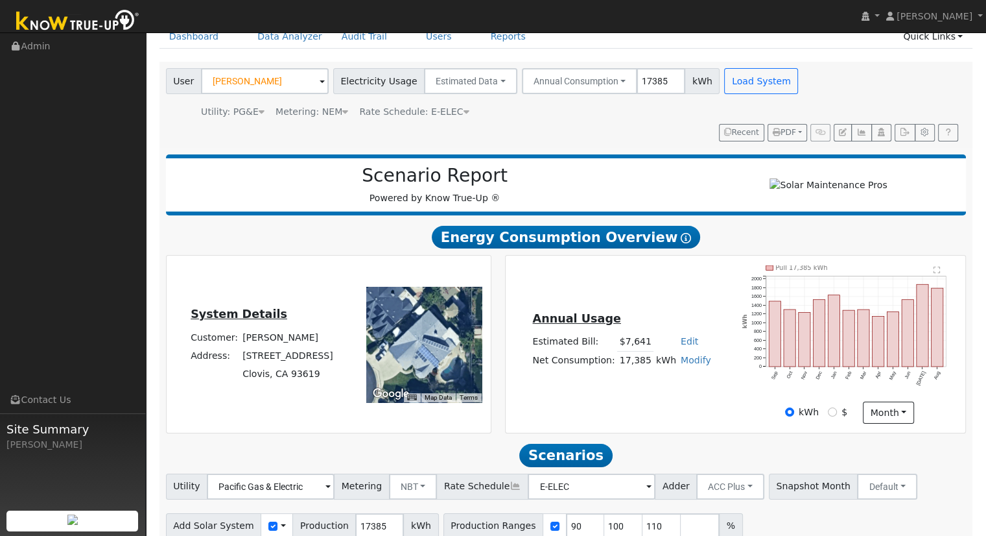
scroll to position [124, 0]
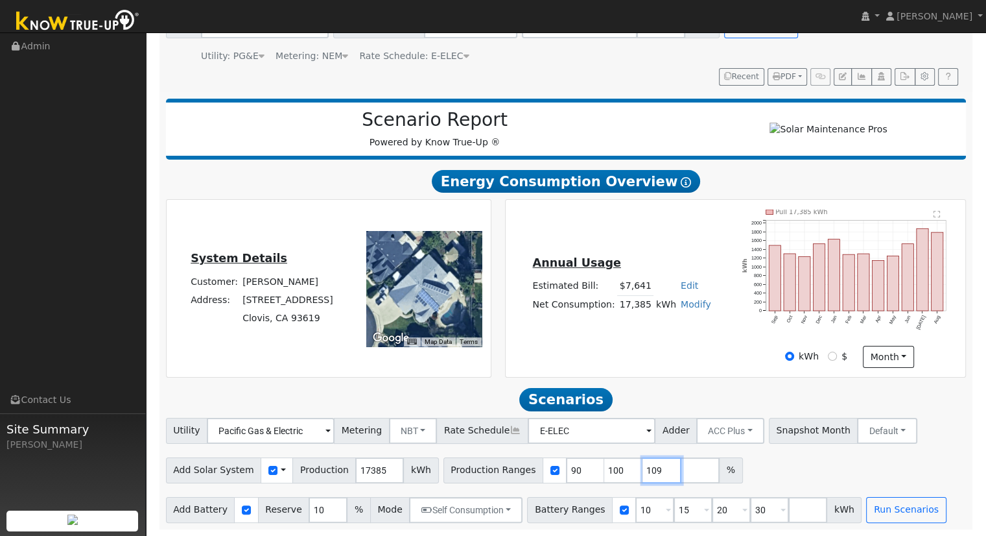
click at [642, 471] on input "109" at bounding box center [661, 470] width 39 height 26
type input "1"
type input "122.766753"
click at [750, 509] on input "30" at bounding box center [769, 510] width 39 height 26
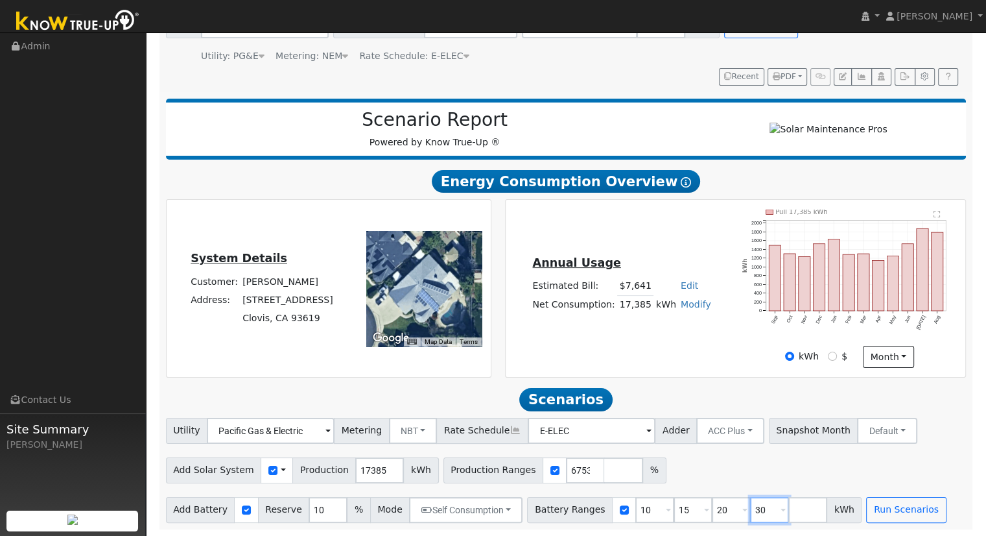
scroll to position [0, 0]
type input "3"
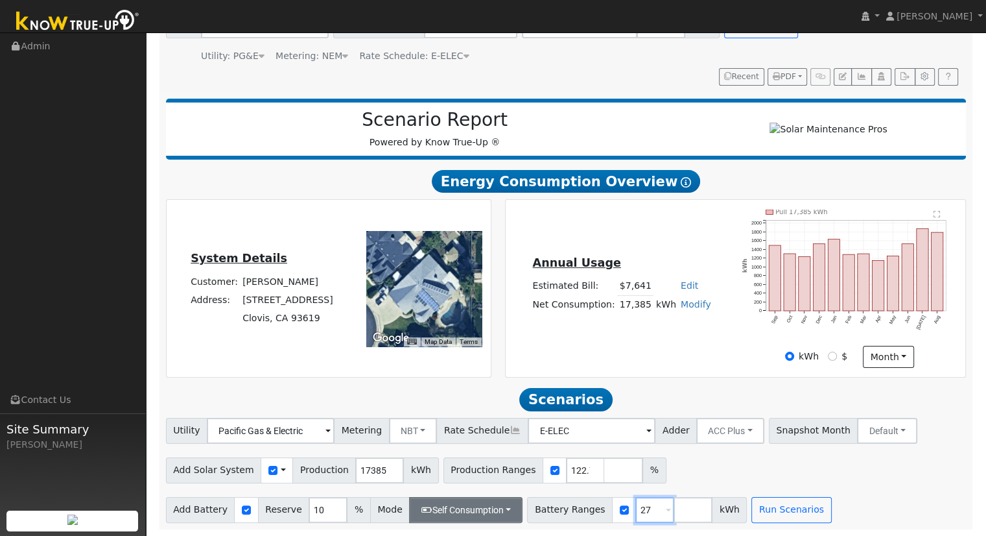
type input "27"
click at [468, 521] on button "Self Consumption" at bounding box center [465, 510] width 113 height 26
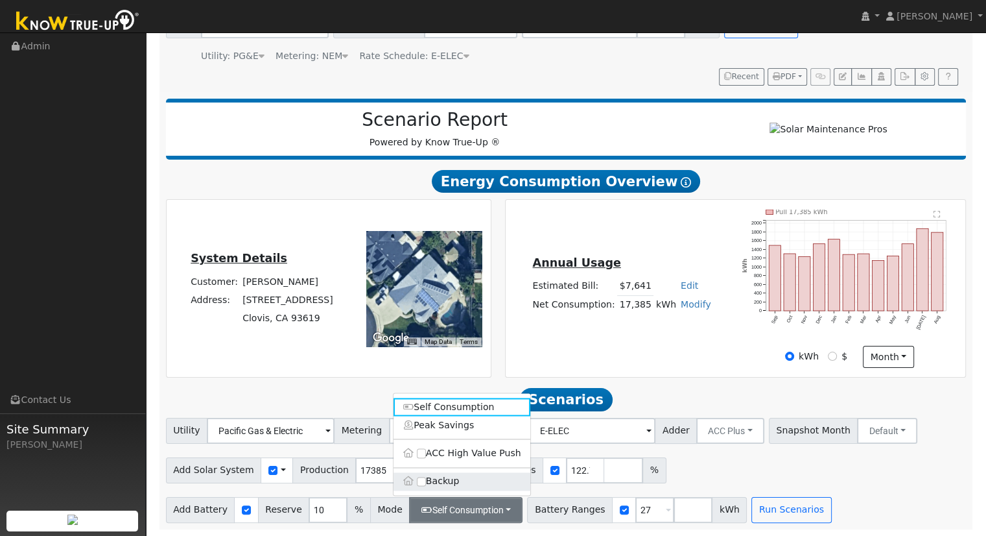
click at [447, 478] on label "Backup" at bounding box center [462, 481] width 137 height 18
click at [426, 478] on input "Backup" at bounding box center [421, 481] width 9 height 9
type input "20"
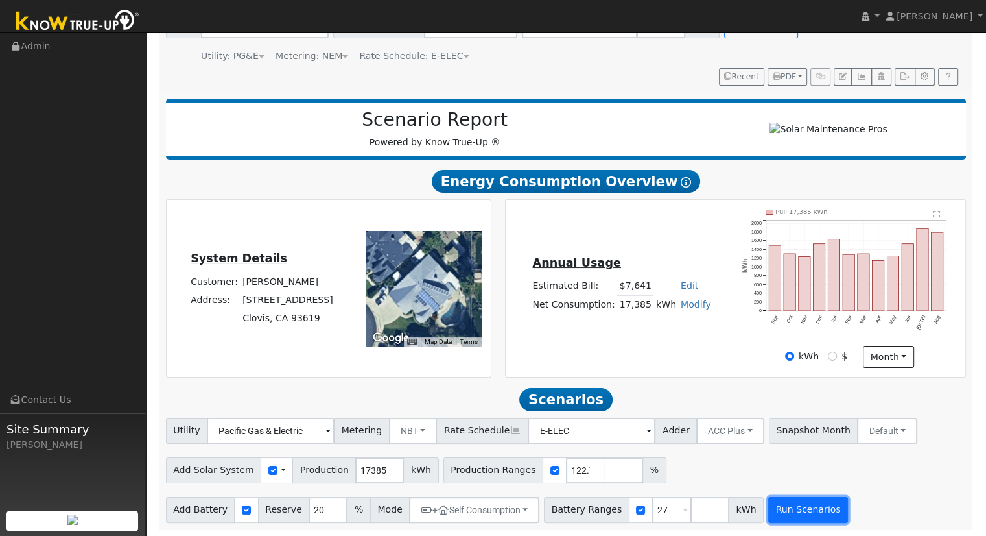
click at [792, 510] on button "Run Scenarios" at bounding box center [808, 510] width 80 height 26
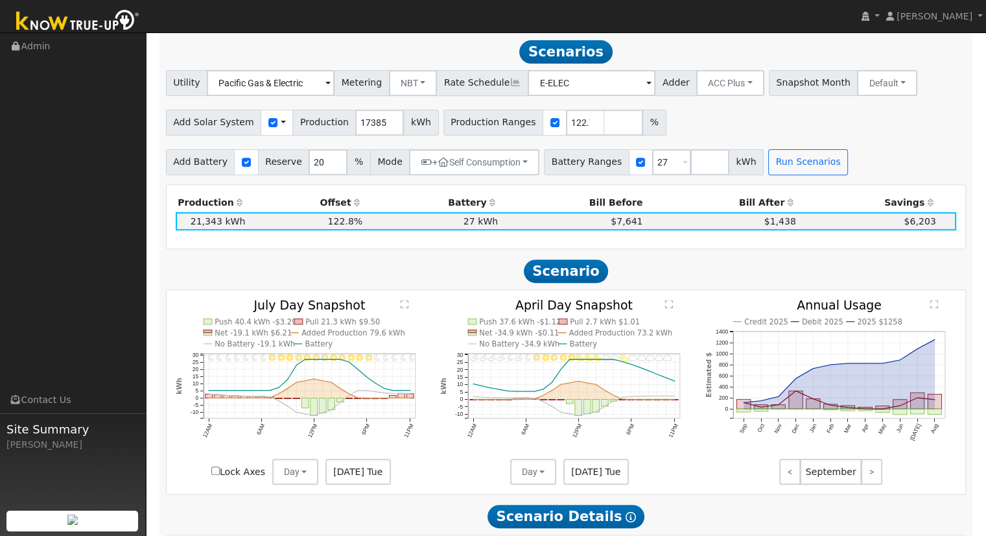
scroll to position [471, 0]
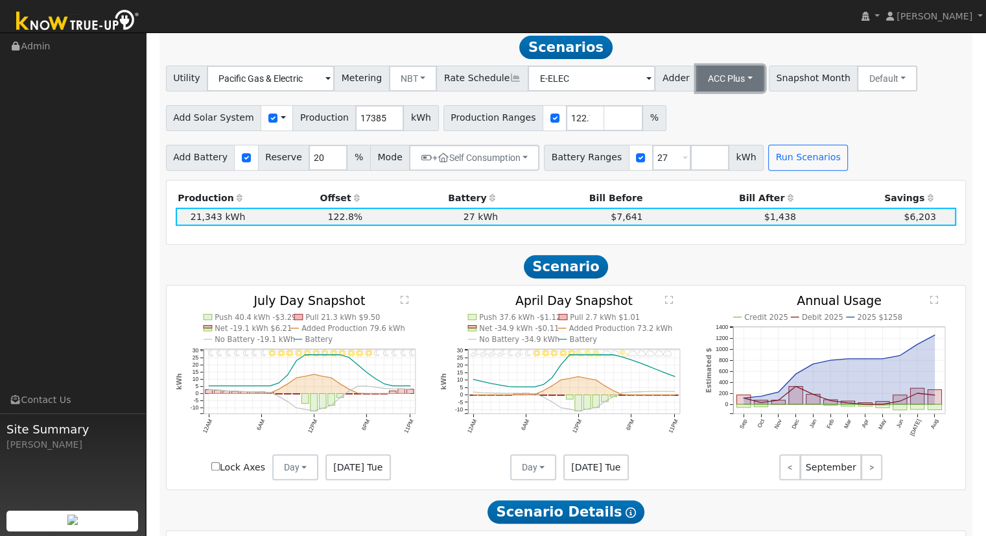
click at [722, 84] on button "ACC Plus" at bounding box center [730, 78] width 68 height 26
click at [716, 152] on link "SB-535" at bounding box center [716, 143] width 90 height 18
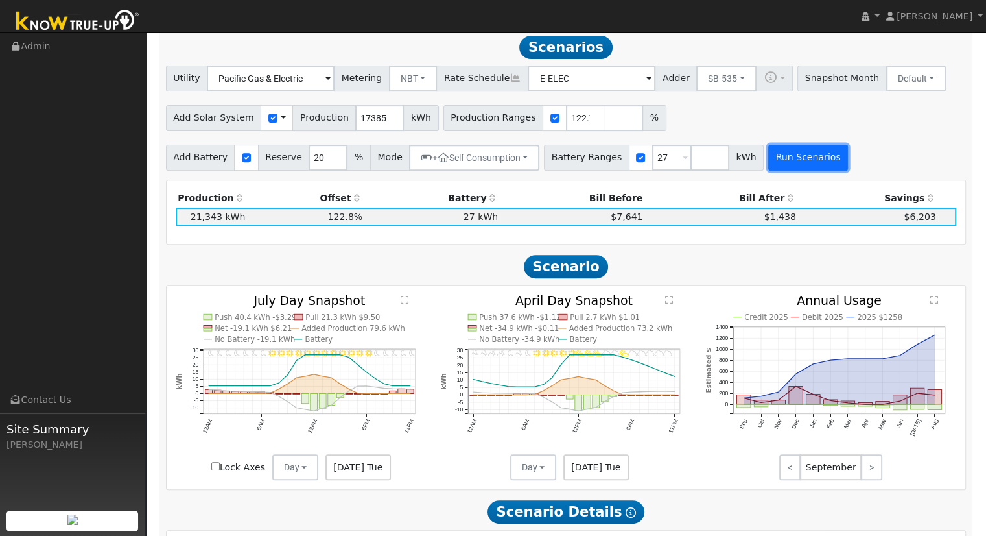
click at [778, 164] on button "Run Scenarios" at bounding box center [808, 158] width 80 height 26
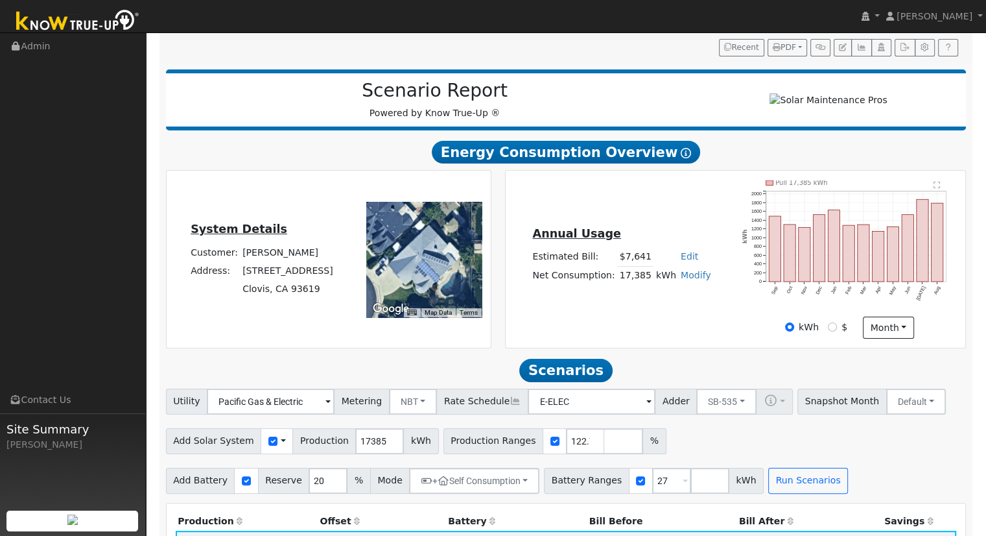
scroll to position [130, 0]
